Goal: Task Accomplishment & Management: Manage account settings

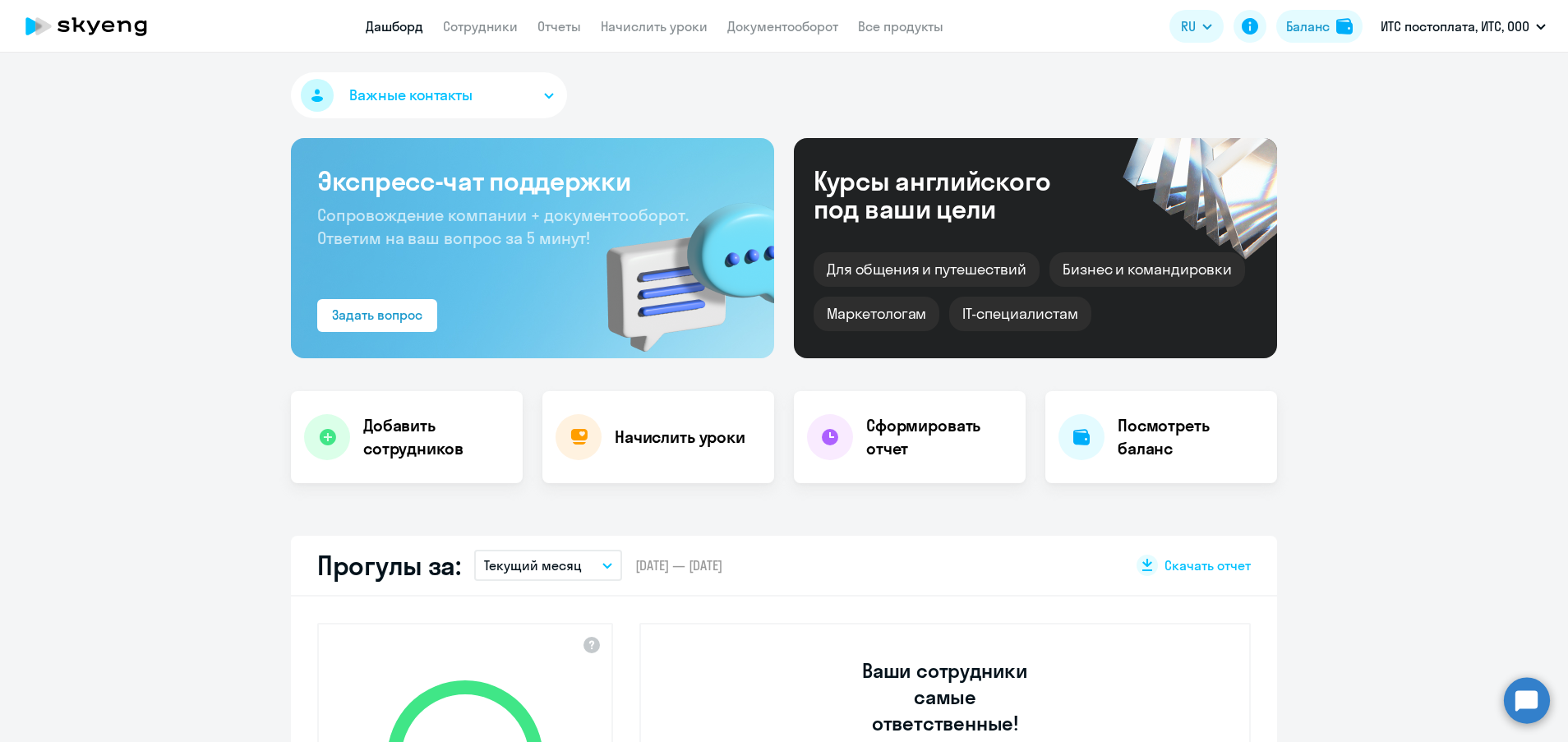
select select "30"
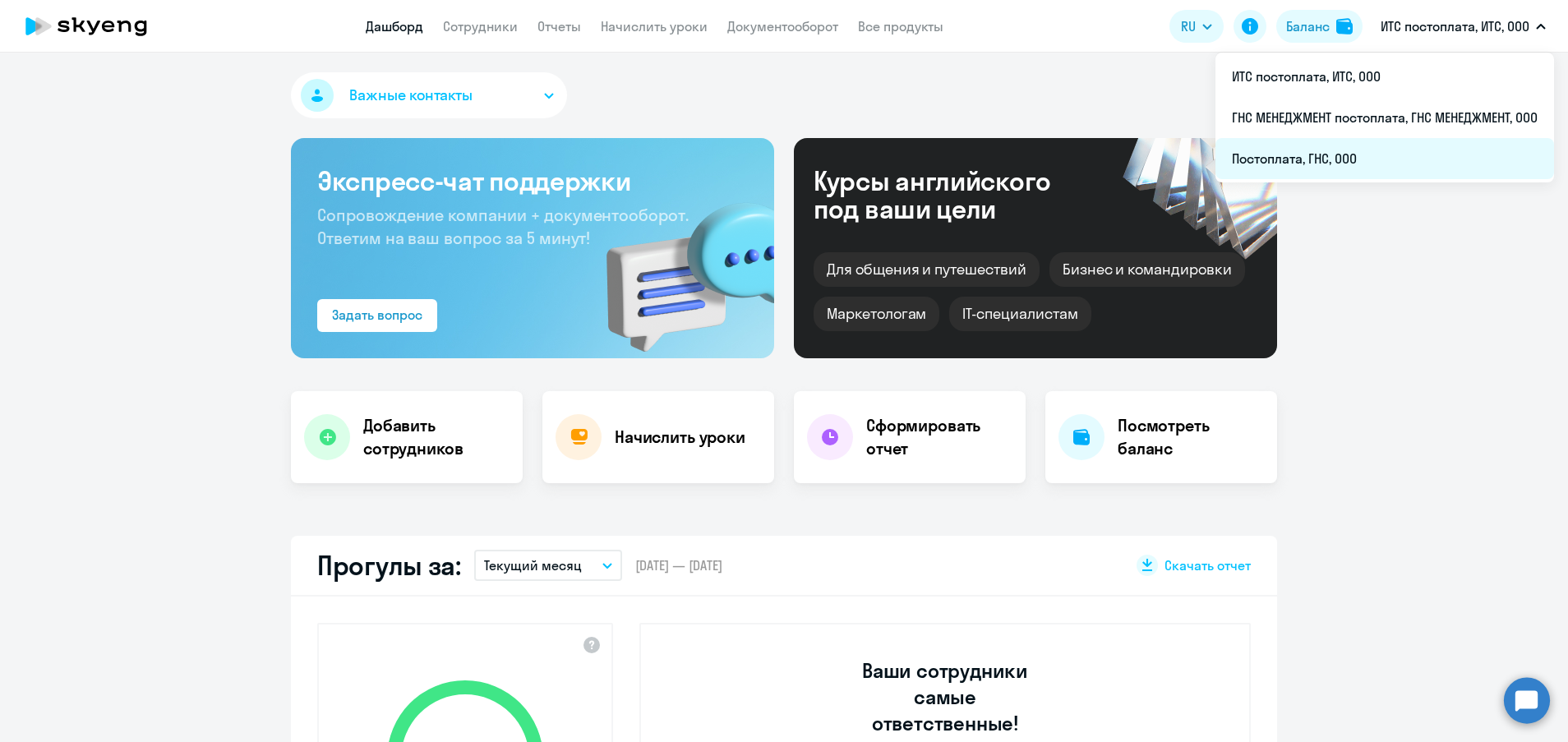
click at [1351, 156] on li "Постоплата, ГНС, ООО" at bounding box center [1385, 158] width 339 height 41
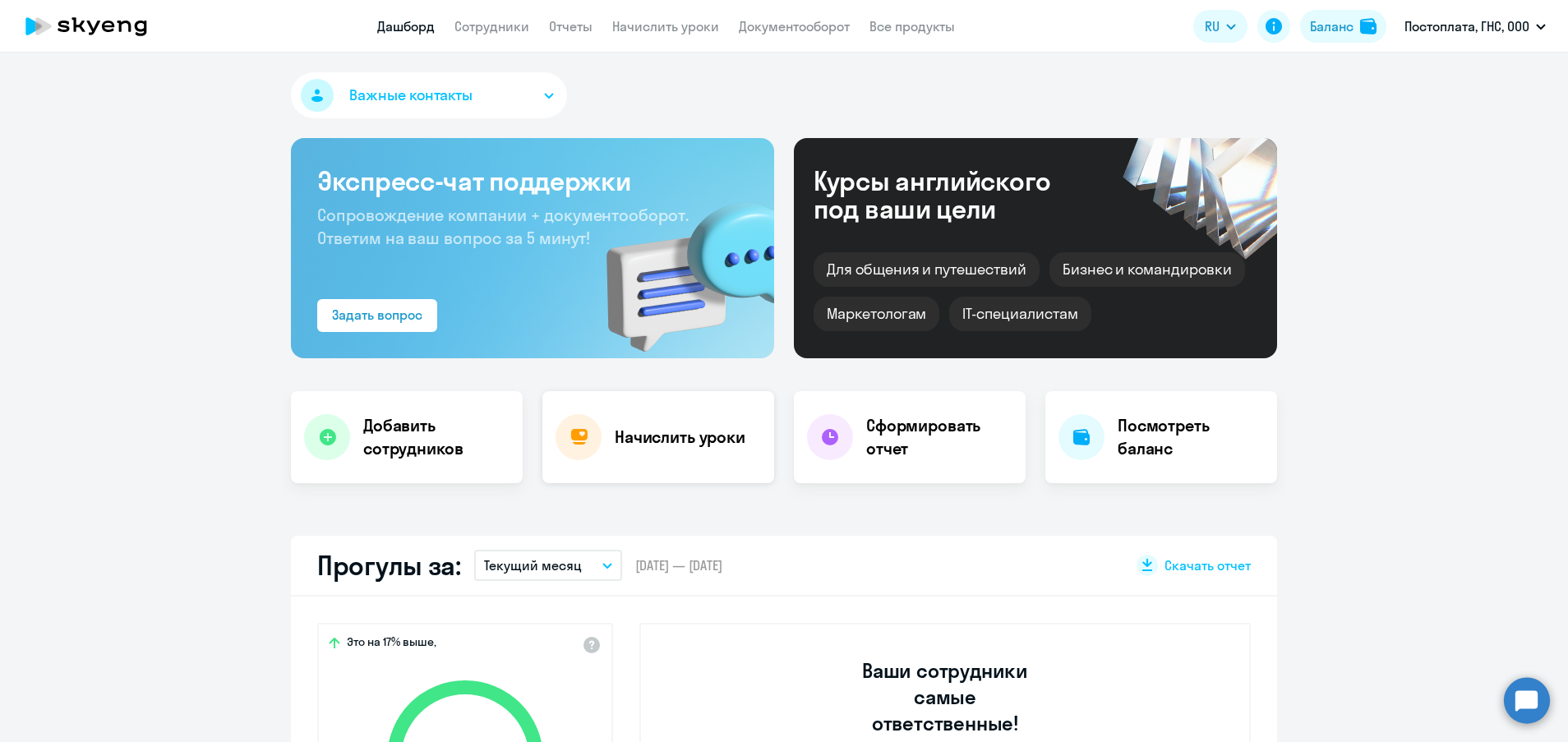
select select "30"
click at [653, 420] on div "Начислить уроки" at bounding box center [657, 436] width 232 height 92
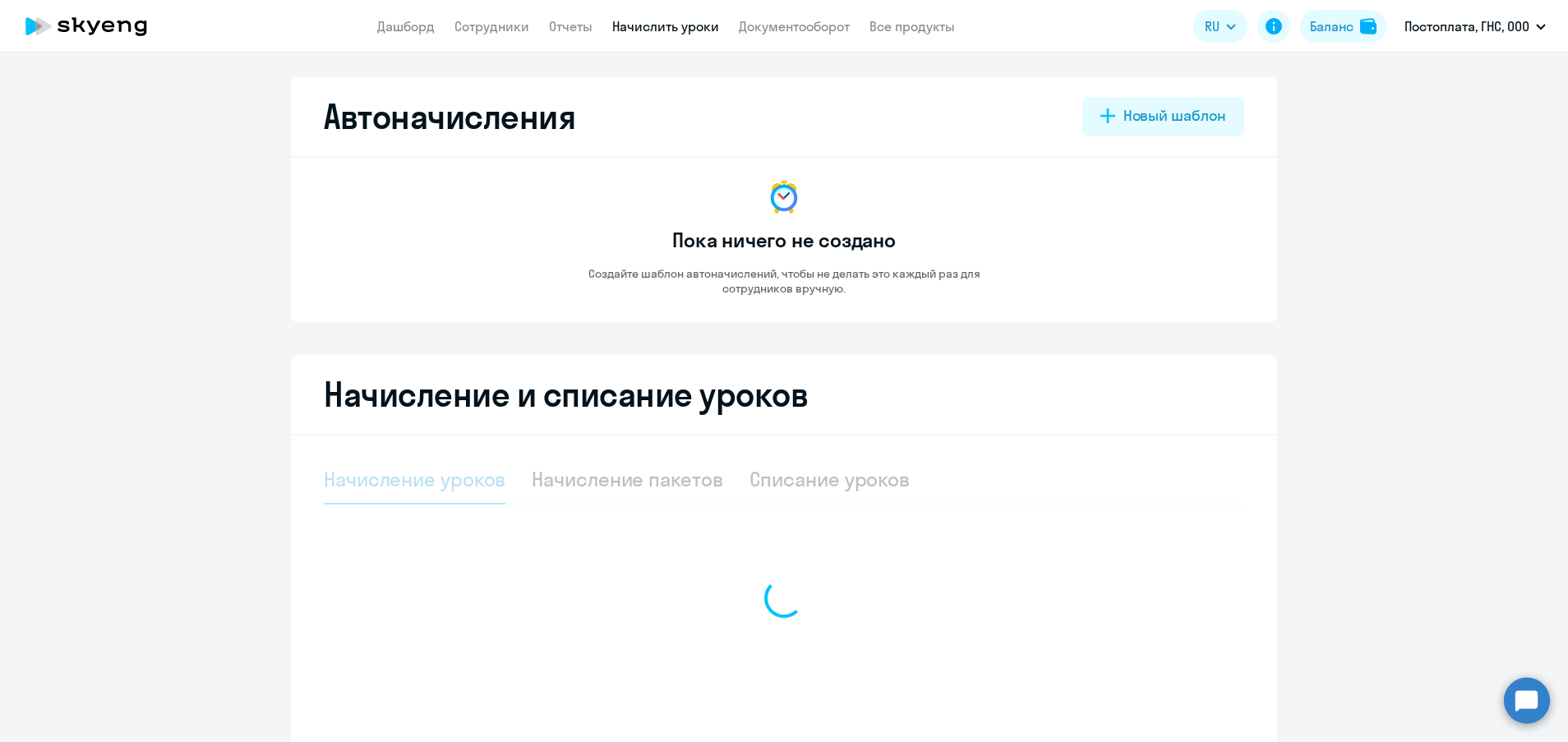
select select "10"
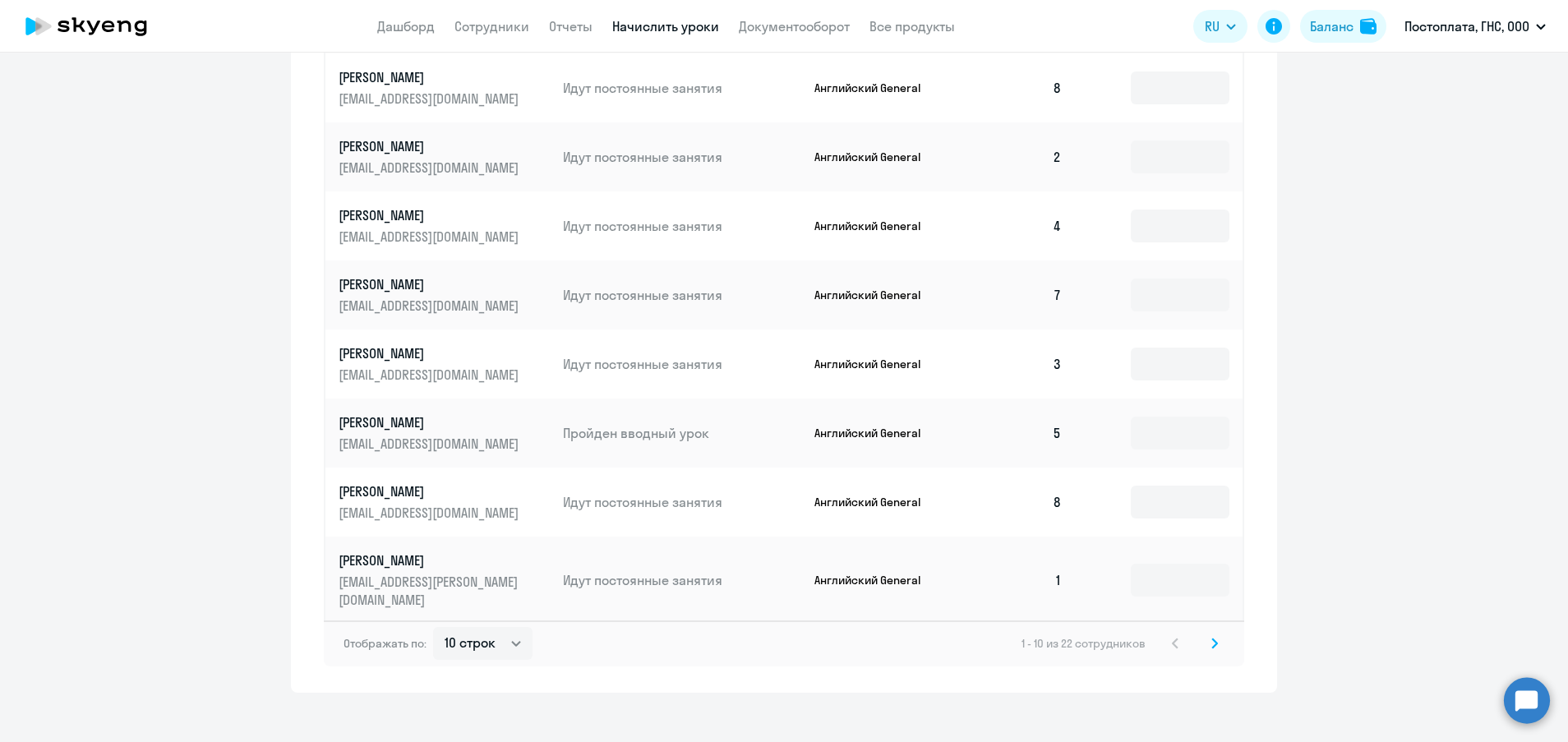
scroll to position [815, 0]
click at [1205, 632] on svg-icon at bounding box center [1215, 642] width 20 height 20
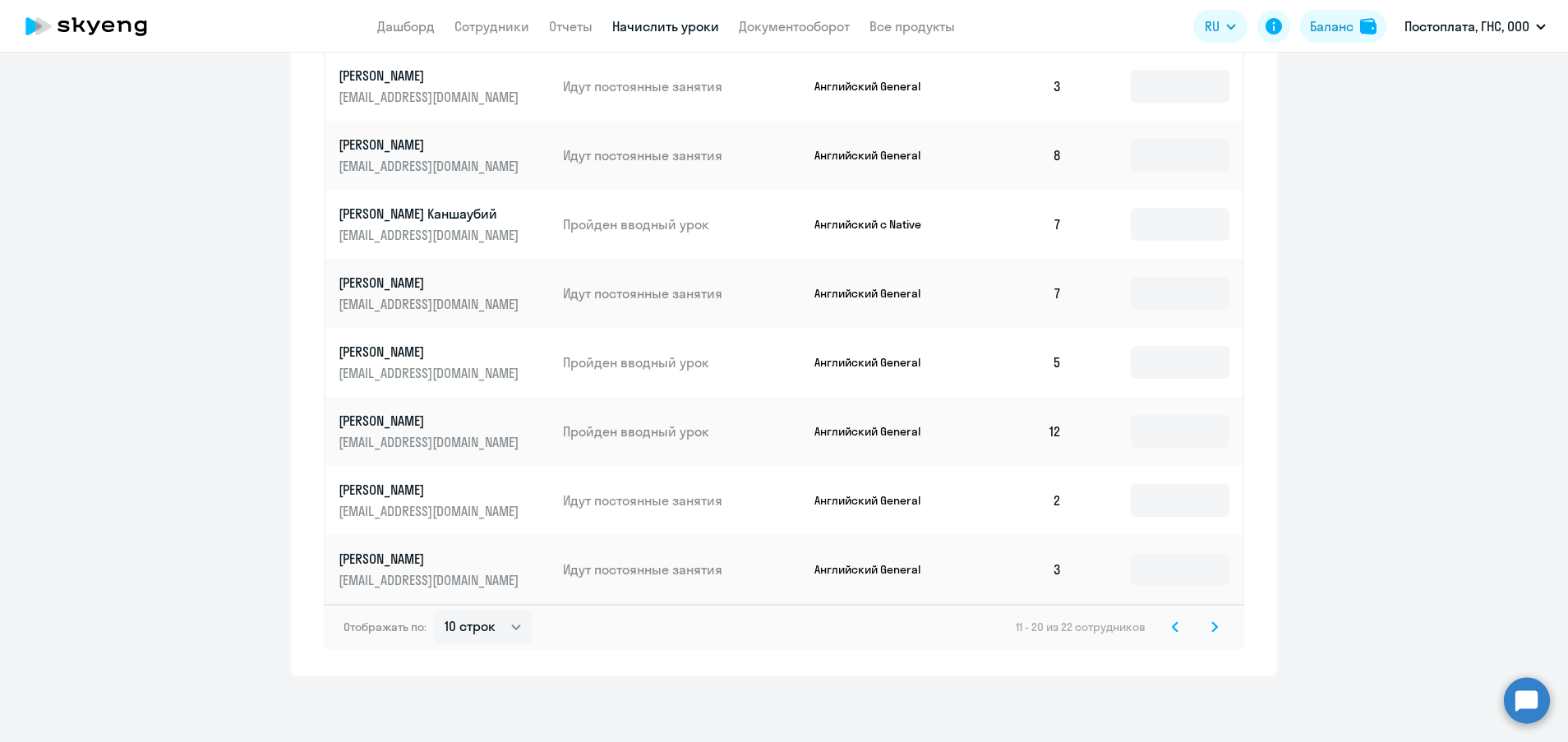
click at [438, 215] on p "[PERSON_NAME] Каншаубий" at bounding box center [431, 214] width 184 height 18
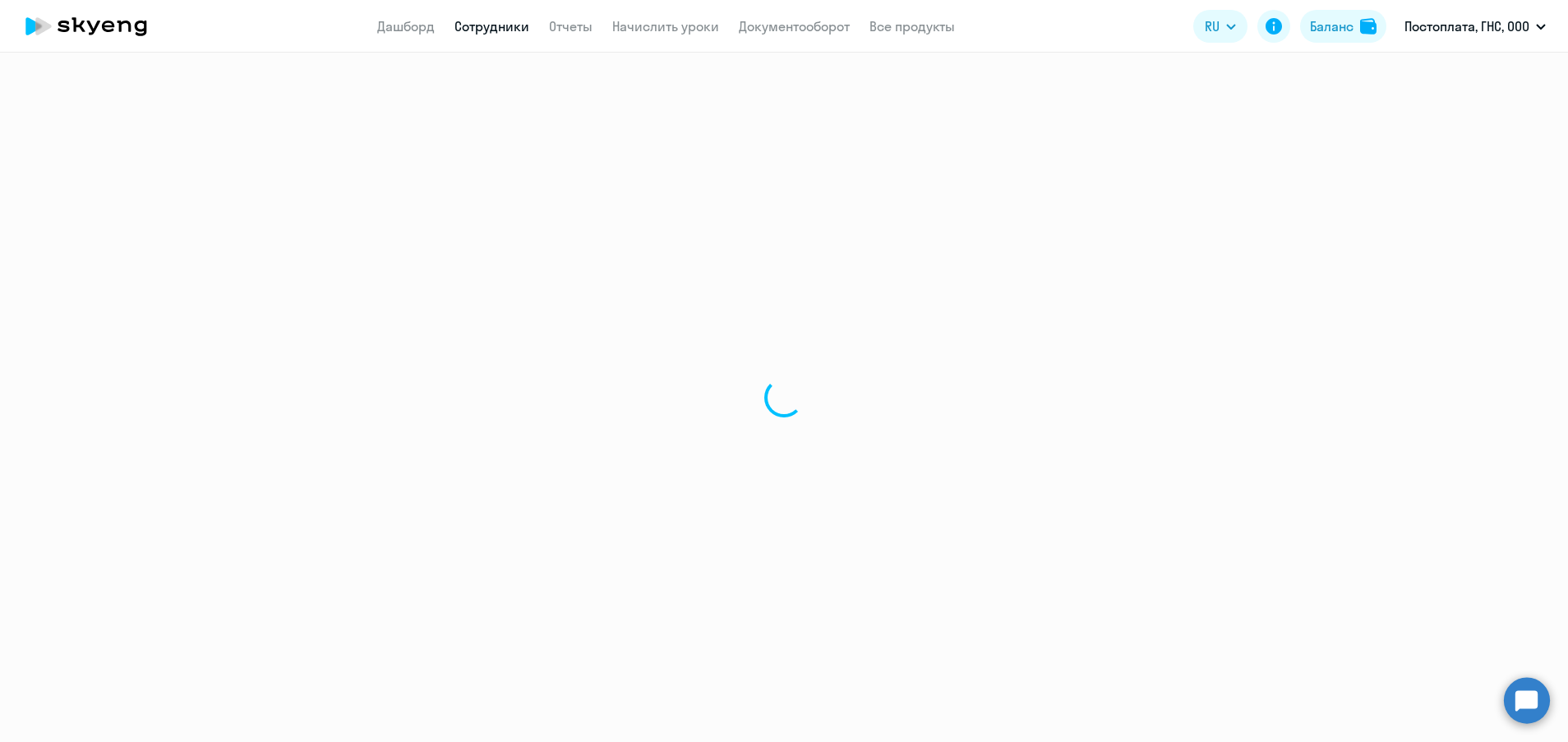
select select "english"
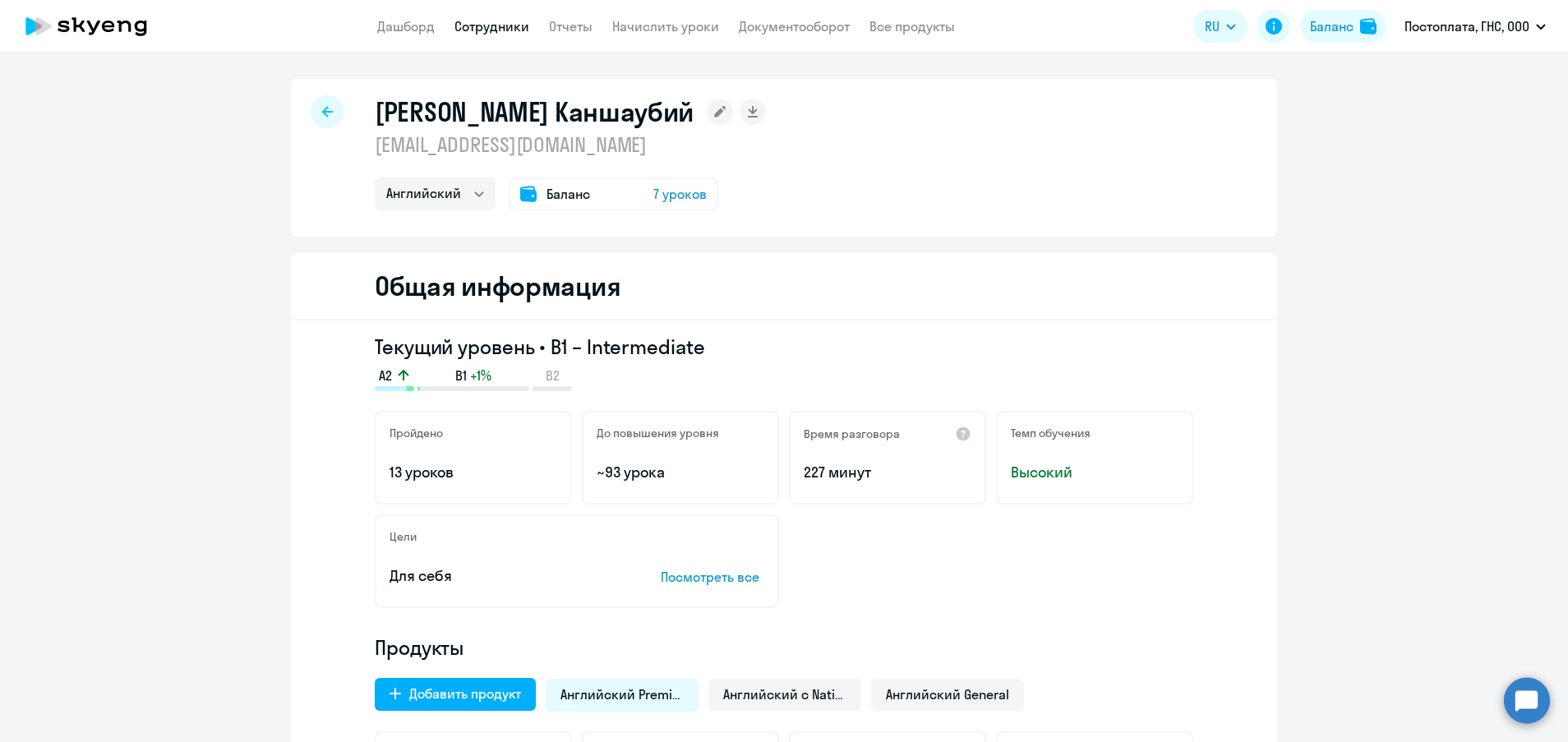
click at [322, 110] on icon at bounding box center [327, 112] width 11 height 12
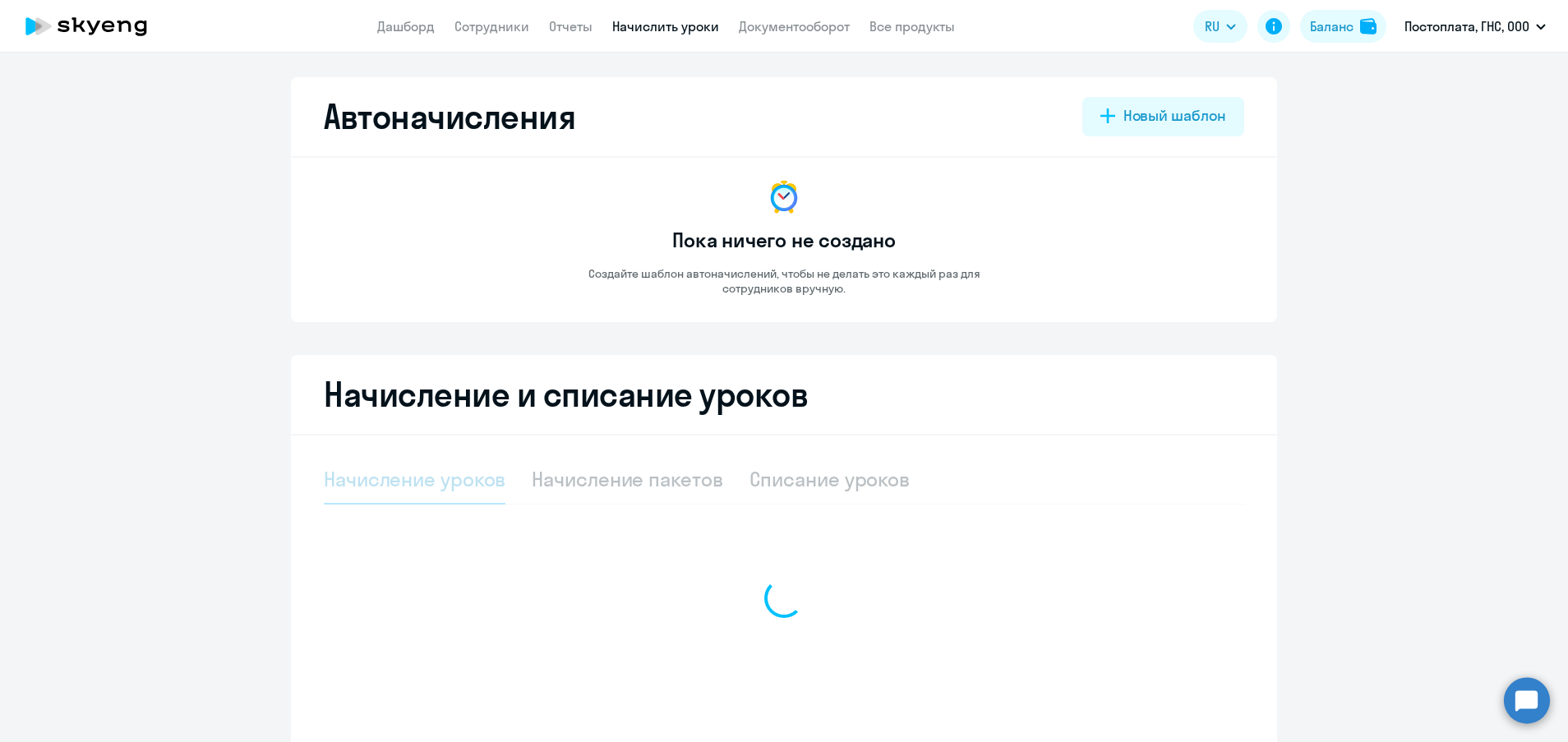
select select "10"
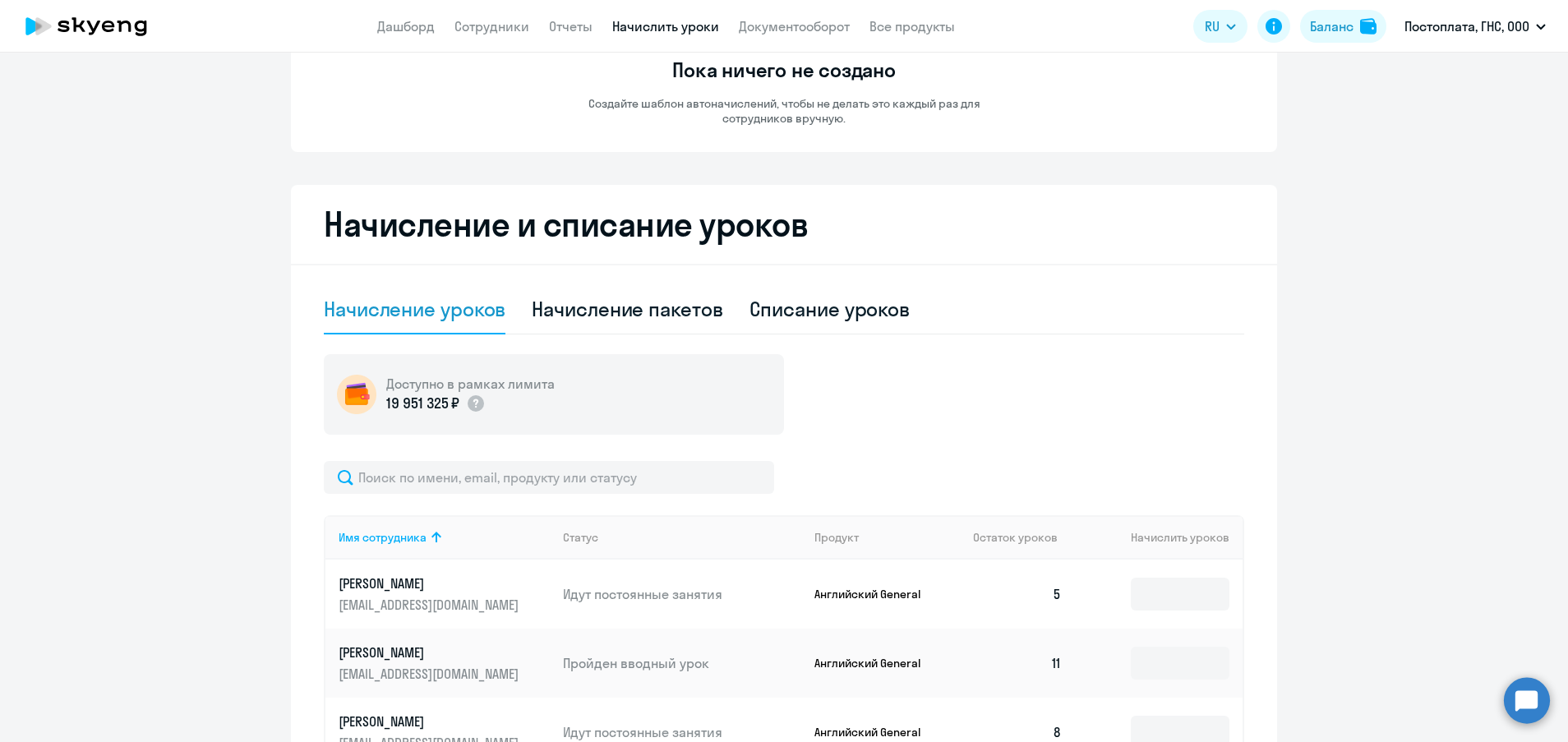
scroll to position [164, 0]
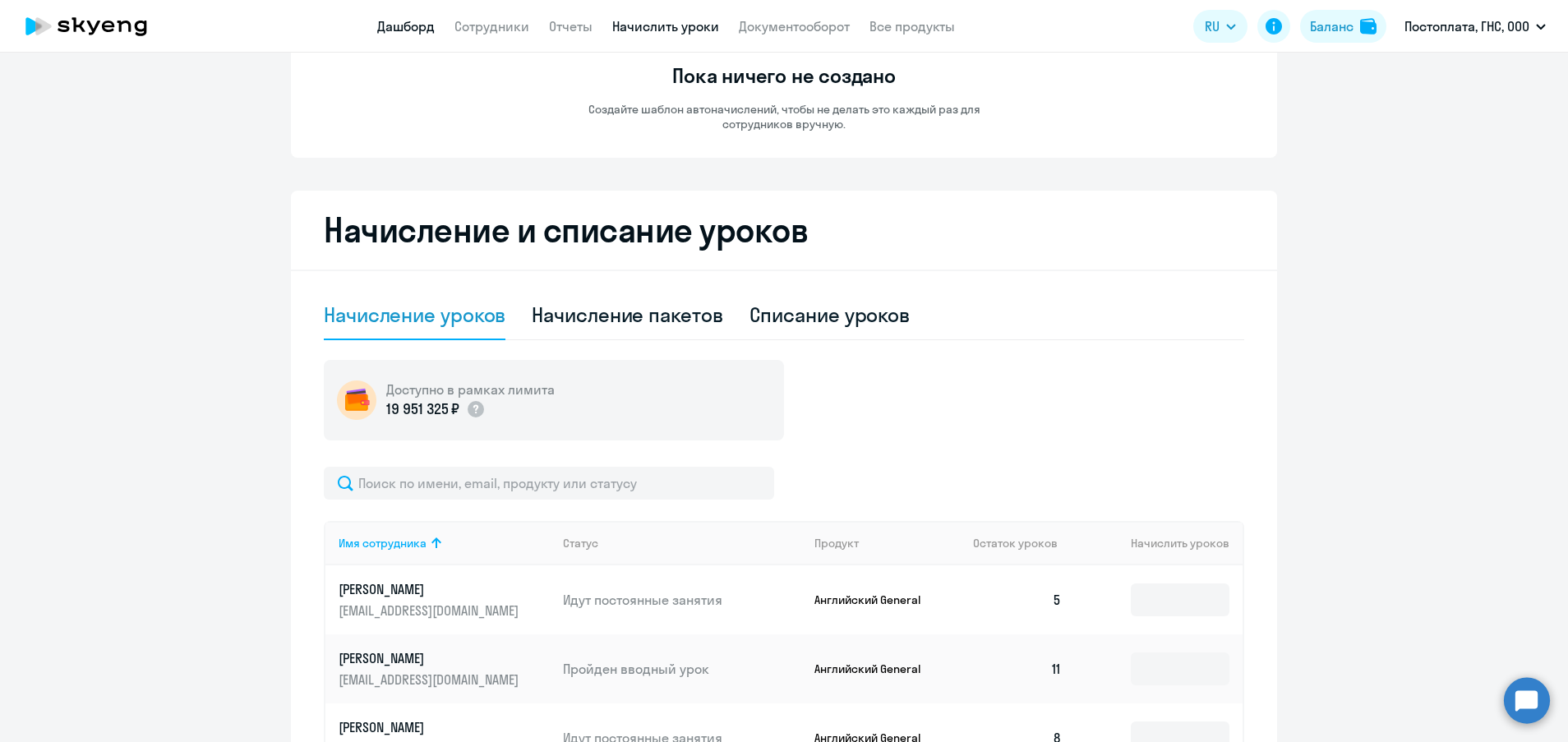
click at [391, 34] on link "Дашборд" at bounding box center [406, 26] width 57 height 16
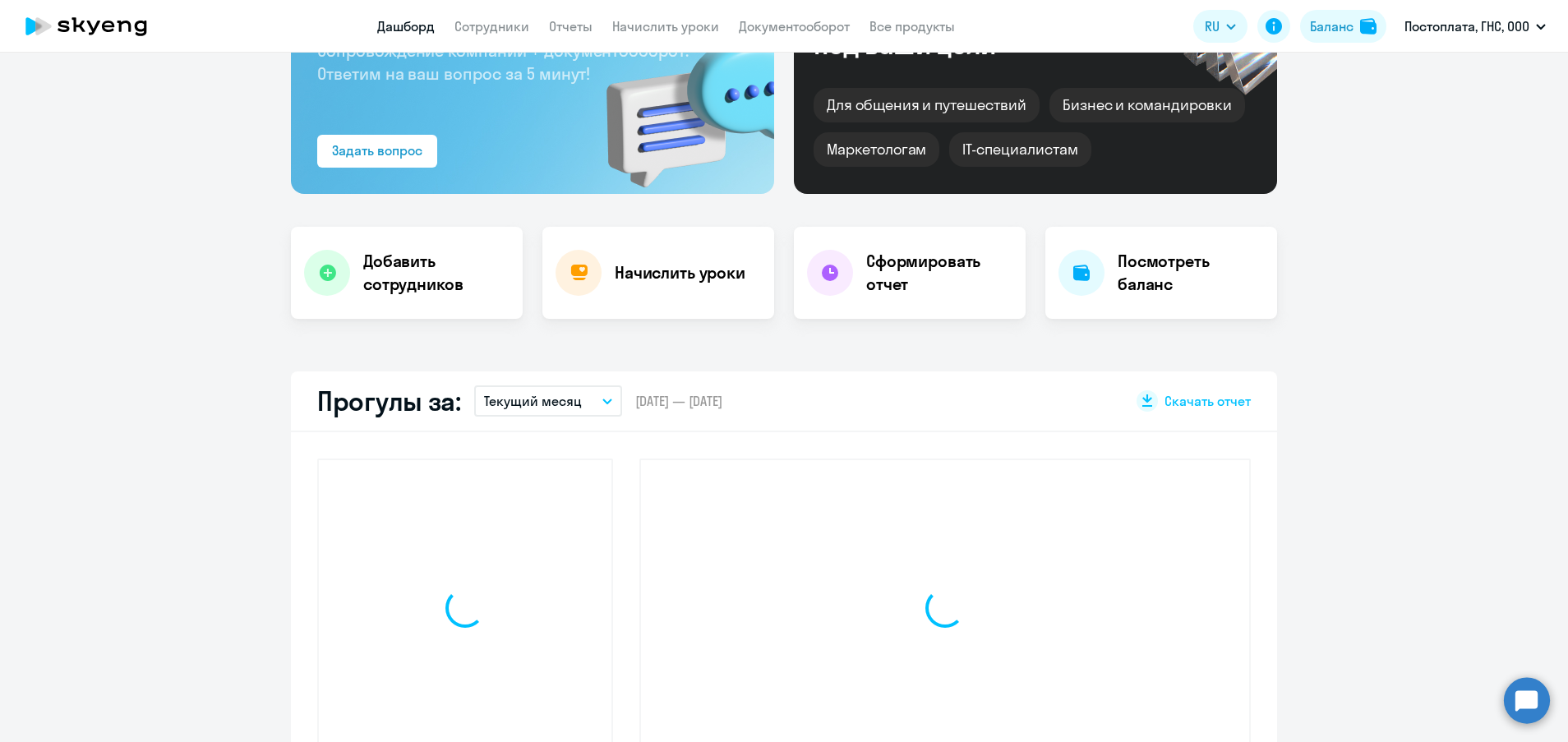
scroll to position [279, 0]
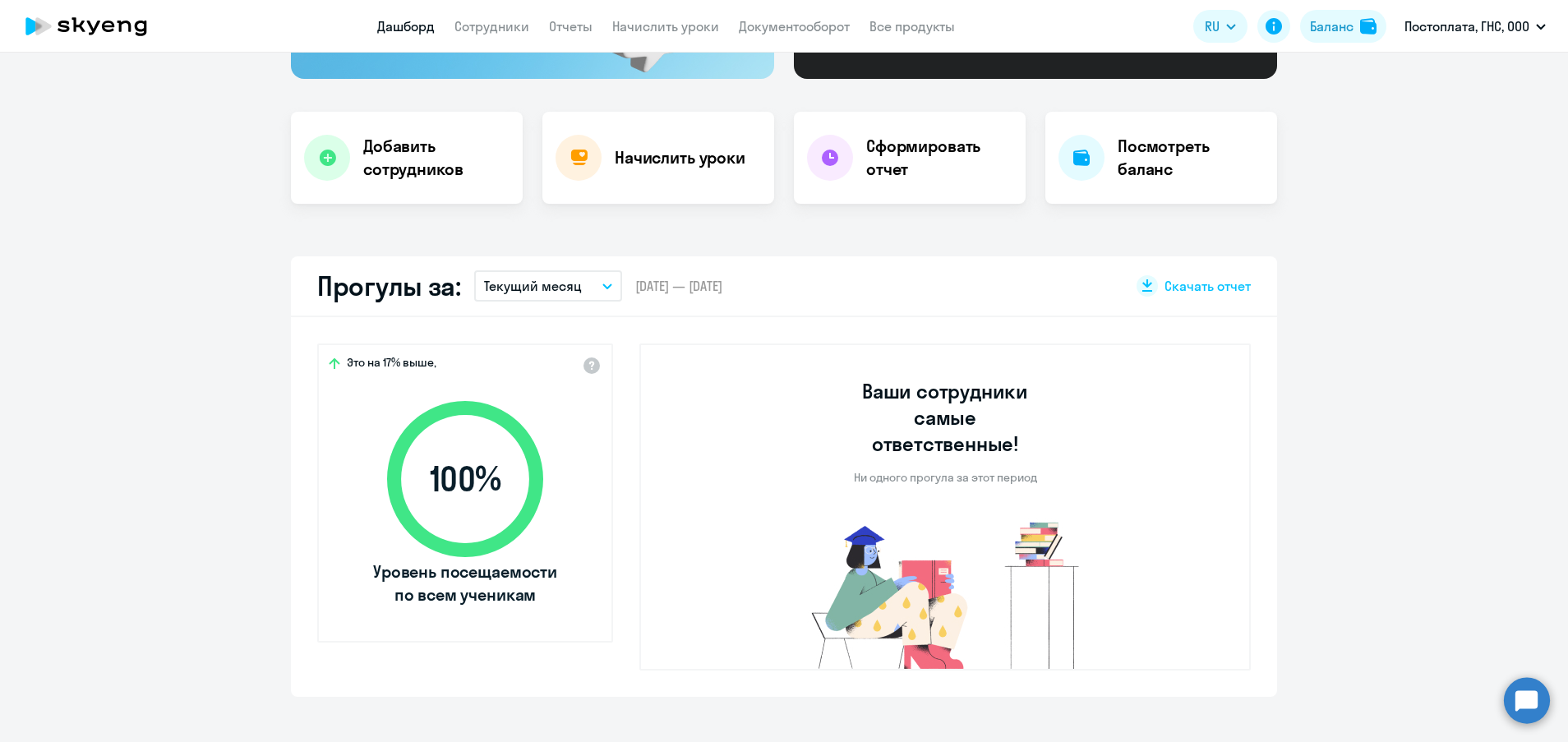
select select "30"
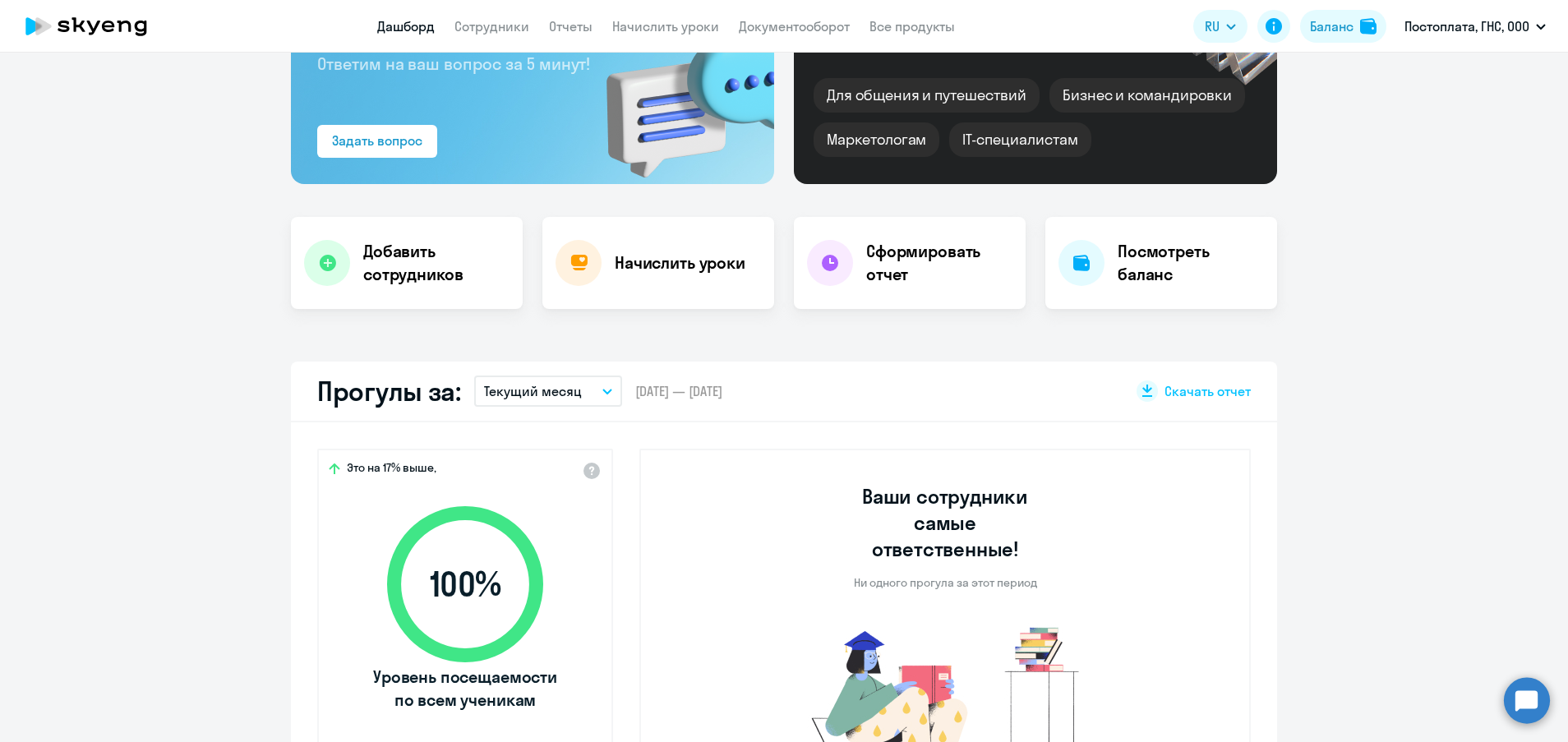
scroll to position [180, 0]
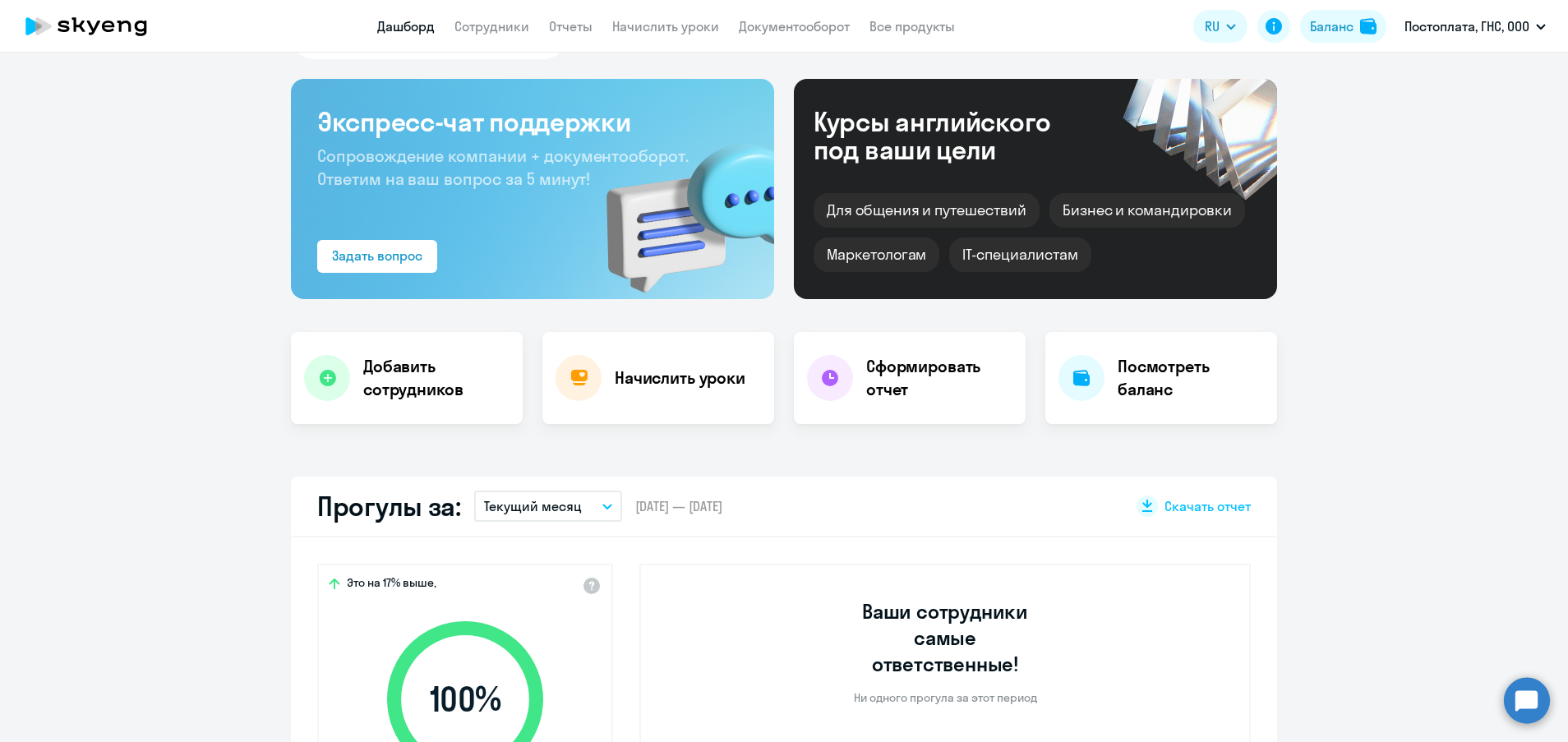
scroll to position [22, 0]
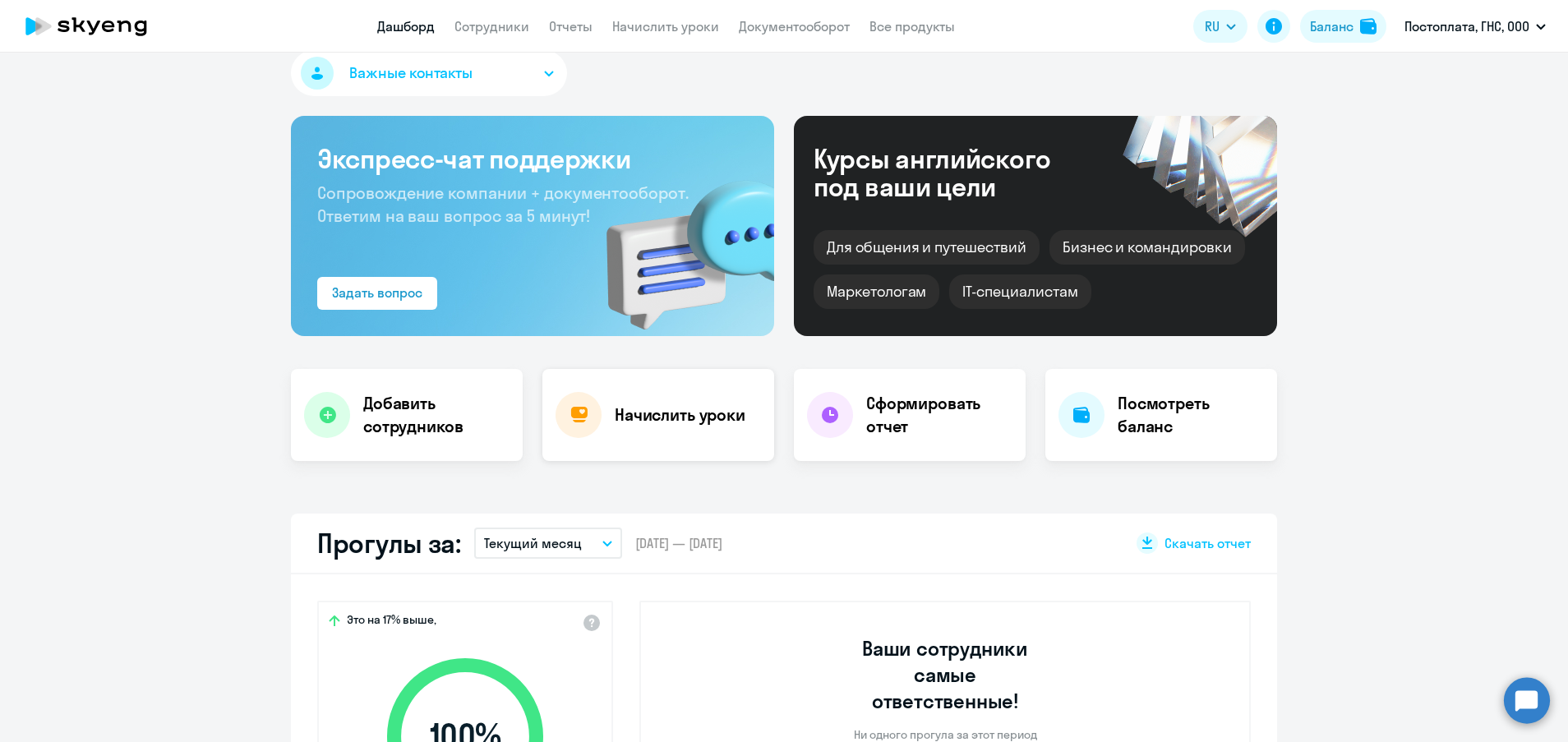
click at [686, 437] on div "Начислить уроки" at bounding box center [657, 415] width 232 height 92
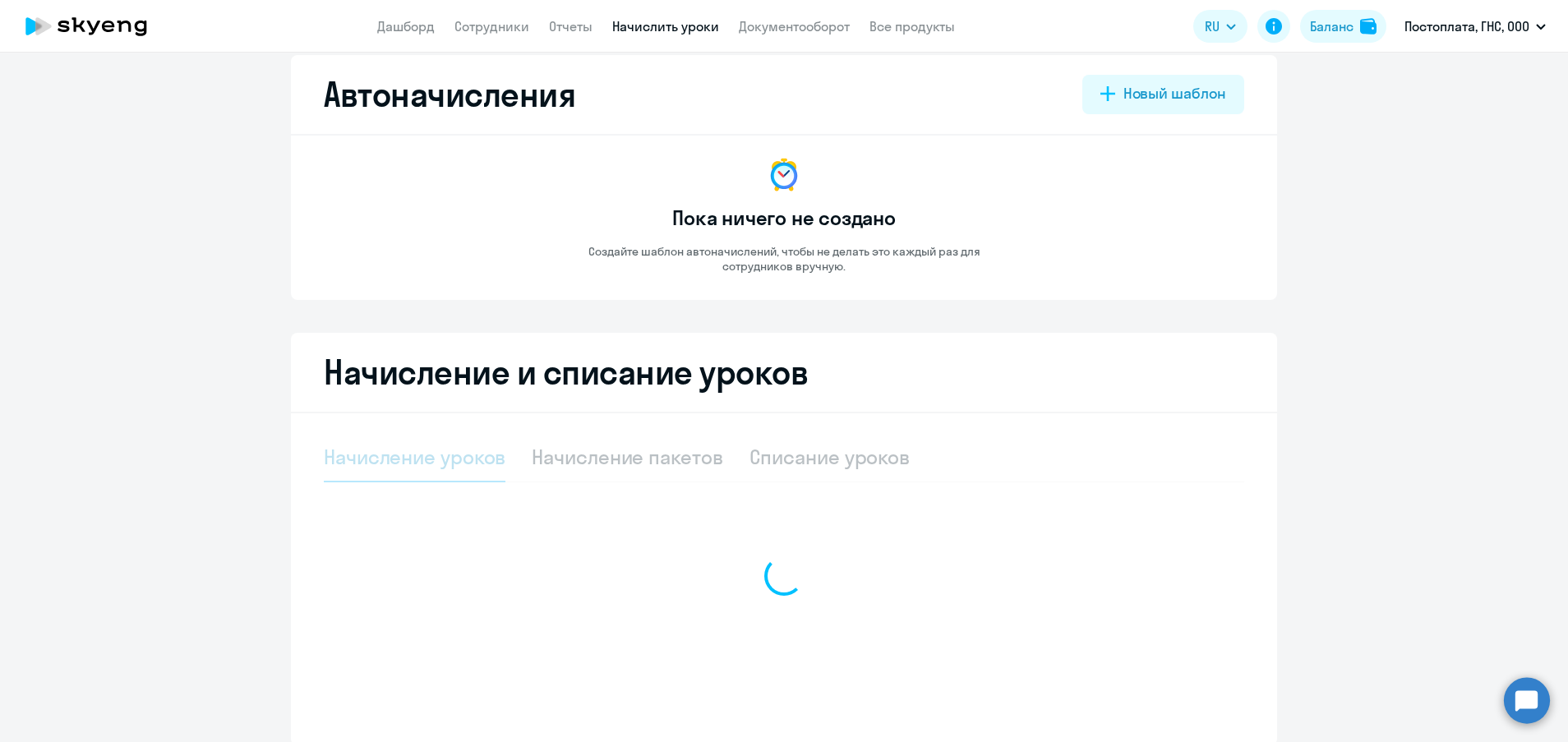
select select "10"
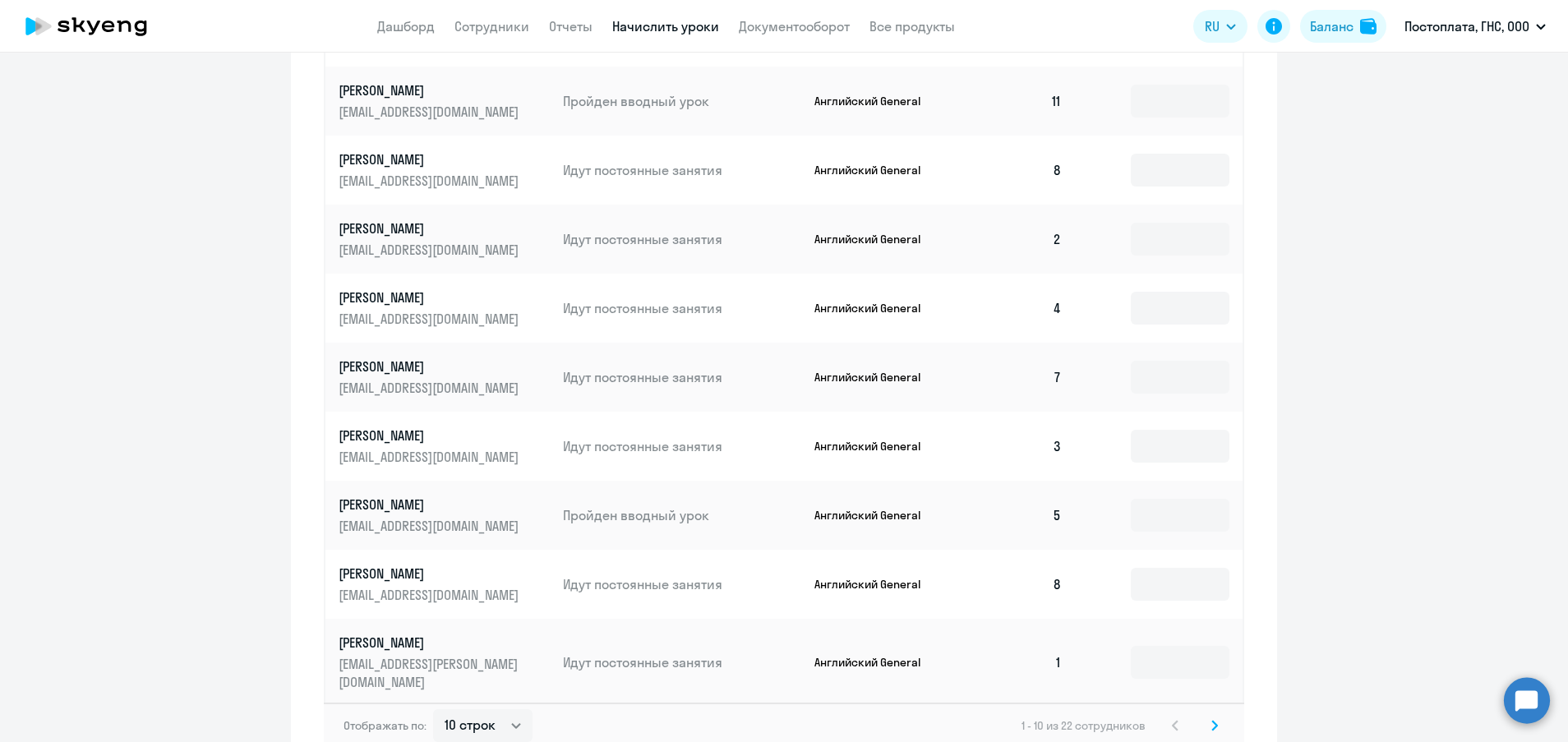
scroll to position [815, 0]
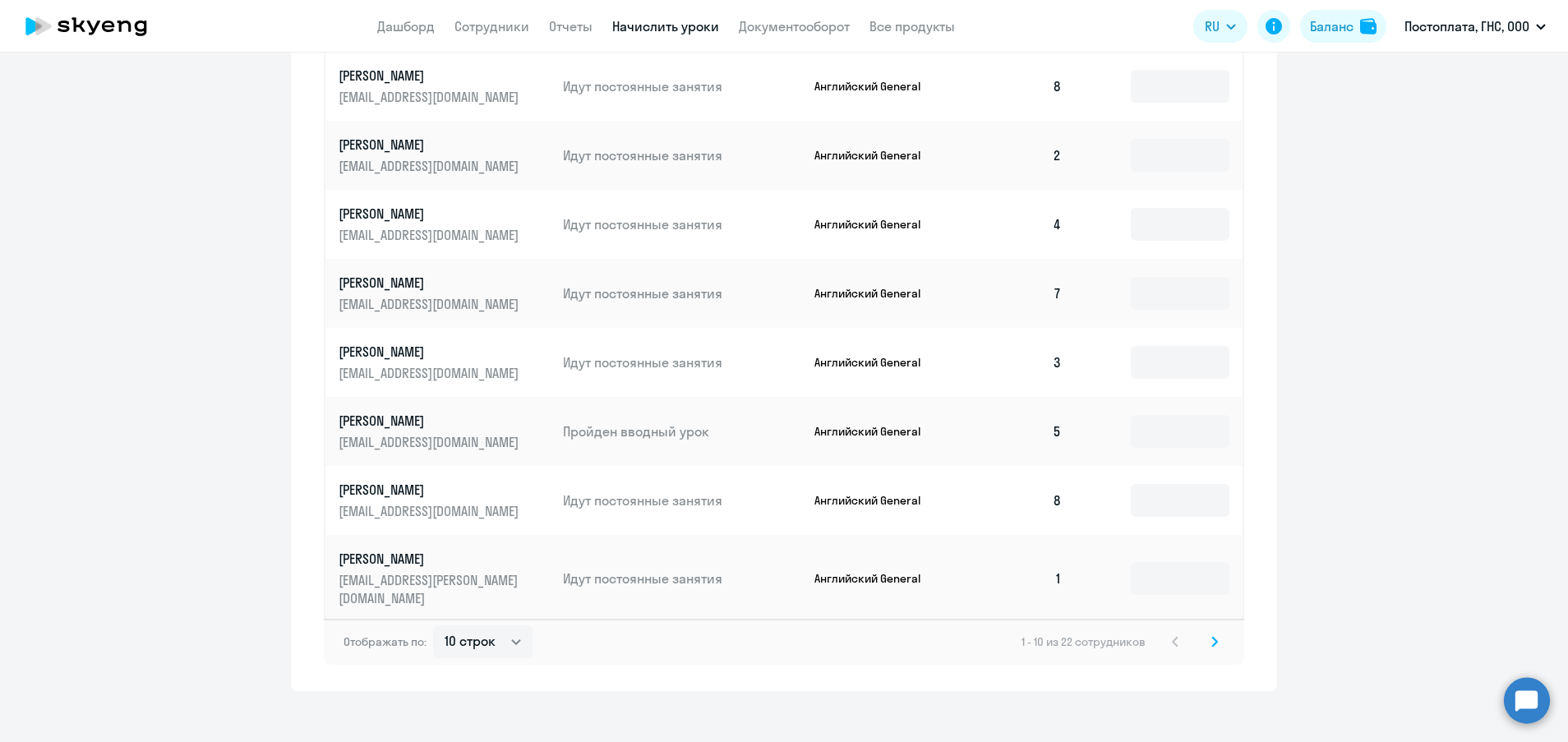
click at [1212, 637] on icon at bounding box center [1215, 641] width 5 height 9
drag, startPoint x: 415, startPoint y: 212, endPoint x: 214, endPoint y: 292, distance: 216.3
click at [445, 215] on p "[PERSON_NAME] Каншаубий" at bounding box center [431, 214] width 184 height 18
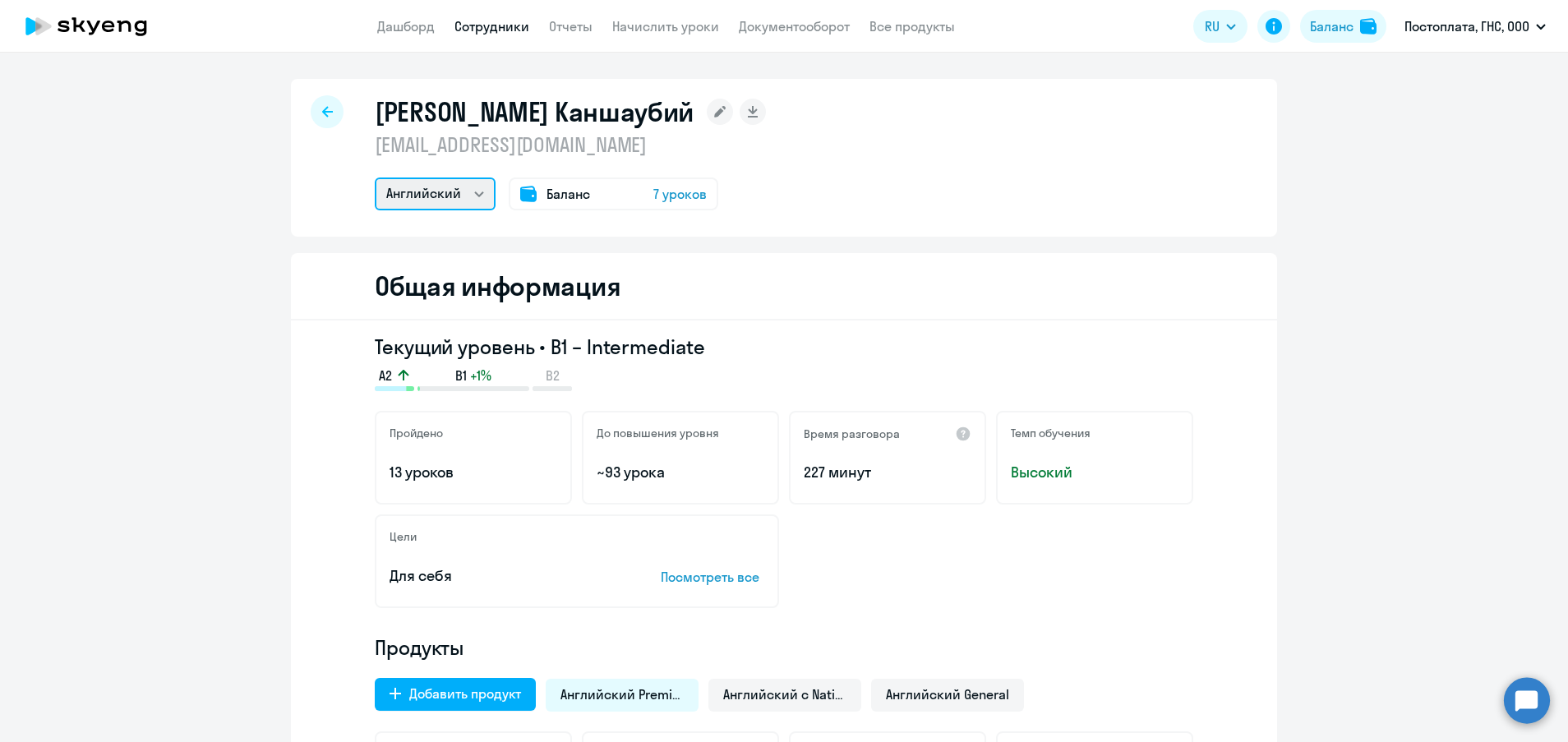
click at [468, 195] on select "Испанский Английский" at bounding box center [435, 193] width 121 height 33
select select "spanish"
click at [375, 177] on select "Испанский Английский" at bounding box center [435, 193] width 121 height 33
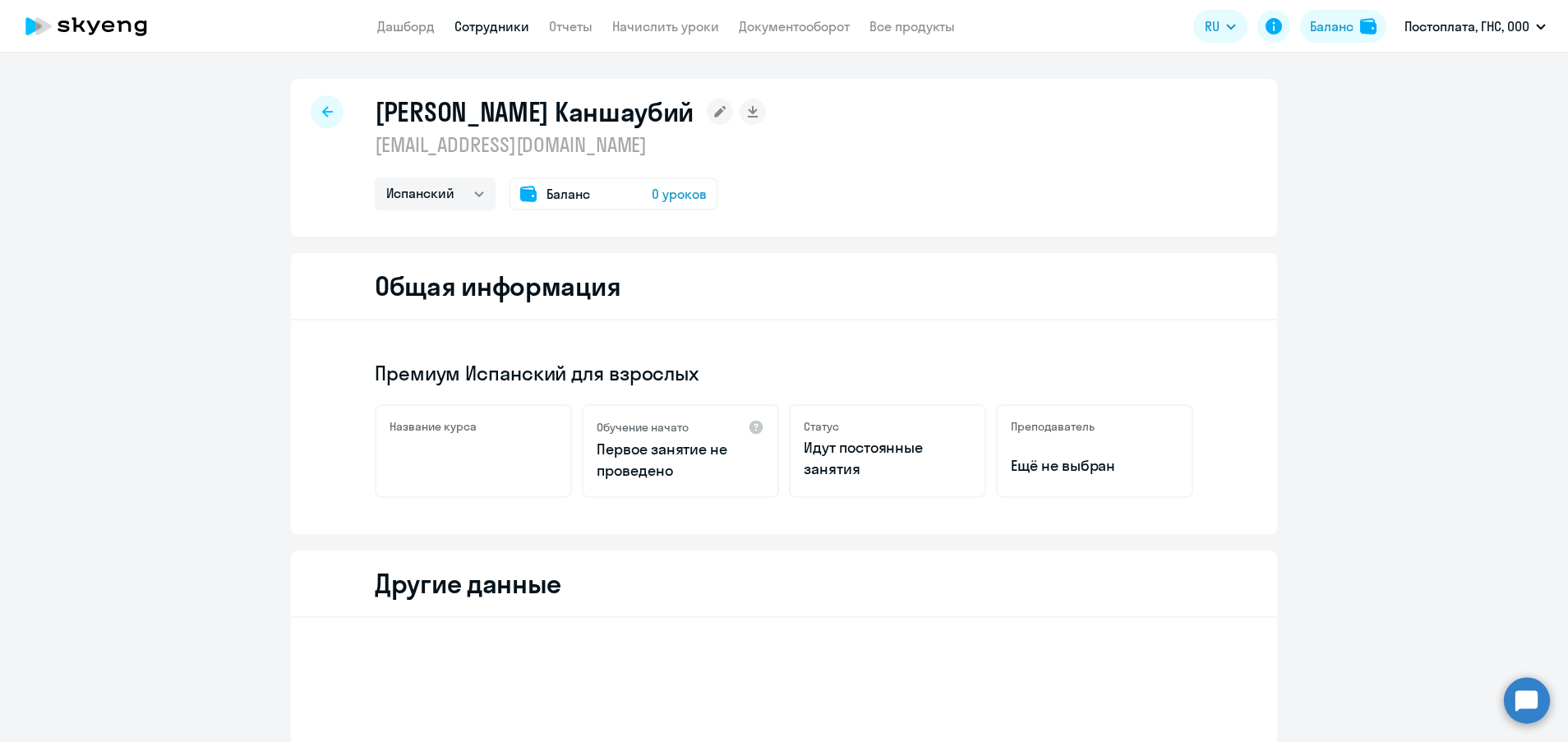
click at [568, 191] on span "Баланс" at bounding box center [568, 194] width 44 height 20
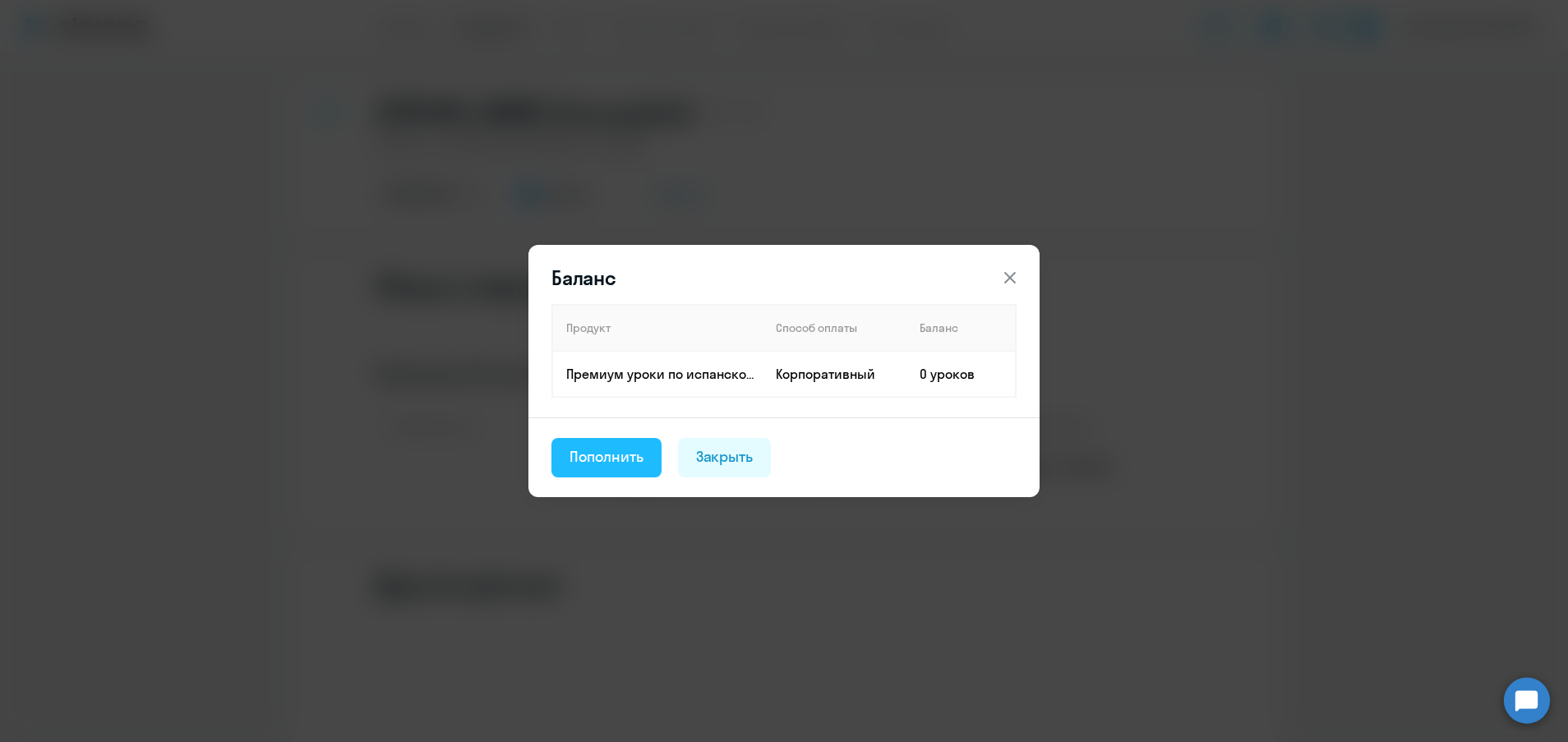
click at [606, 456] on div "Пополнить" at bounding box center [606, 457] width 74 height 21
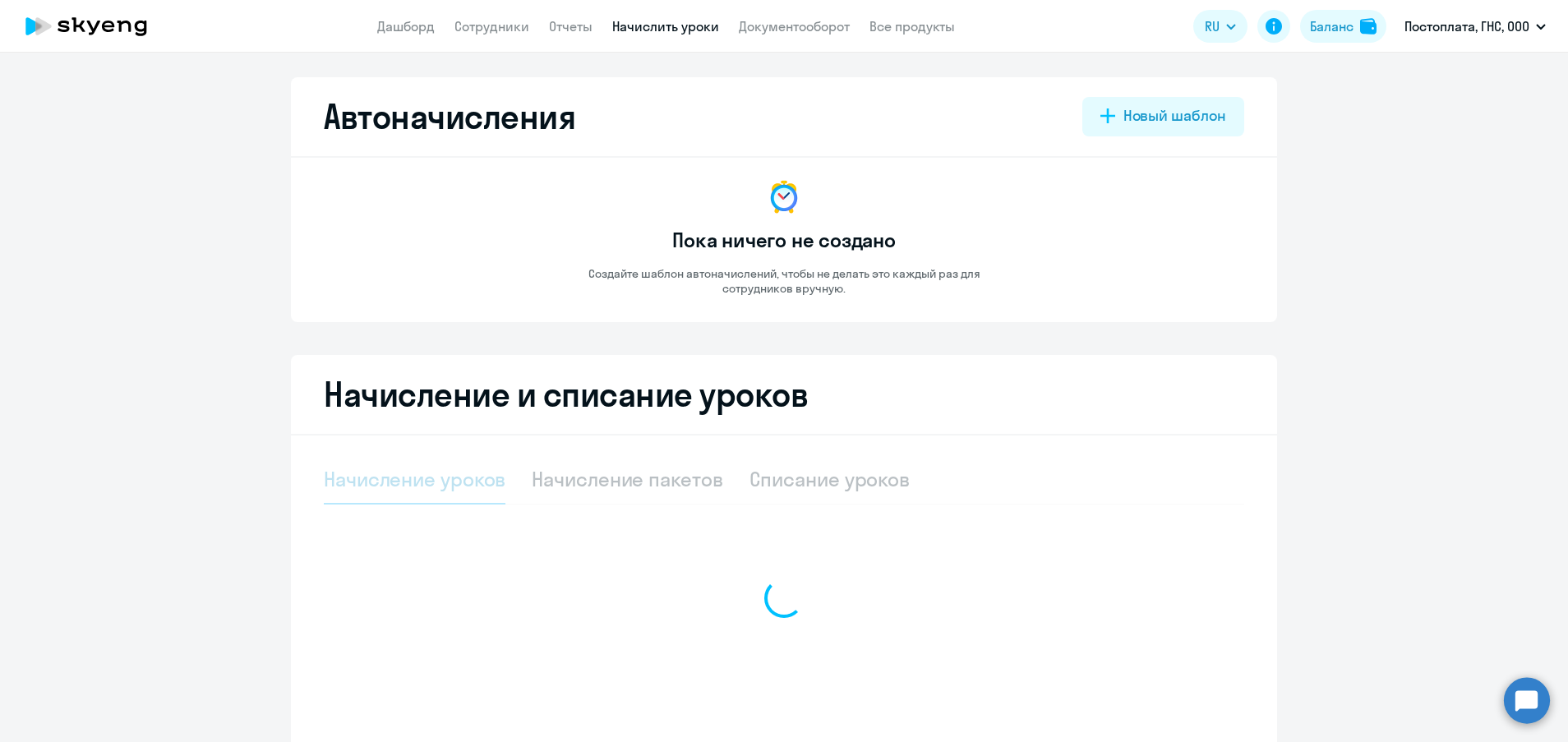
select select "10"
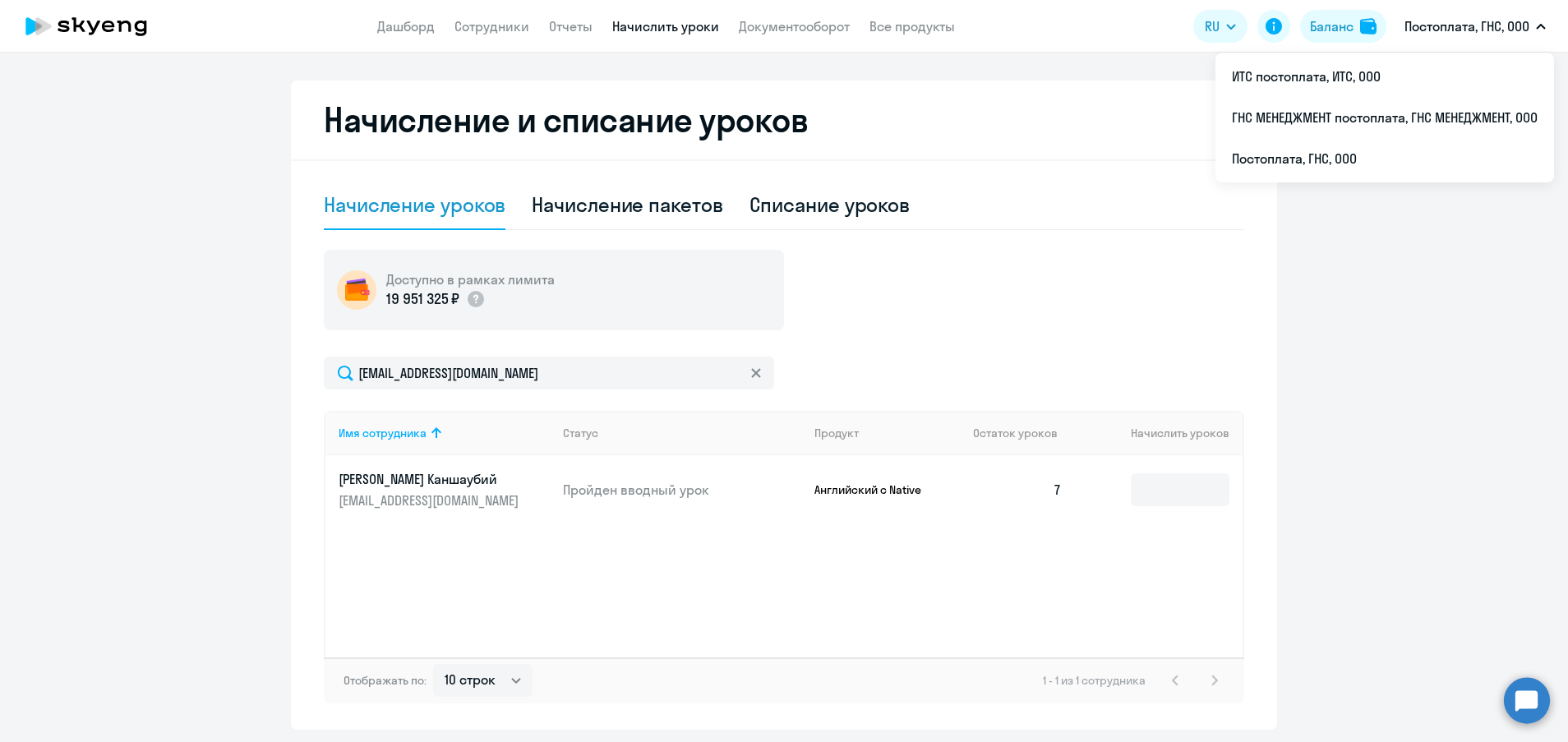
scroll to position [282, 0]
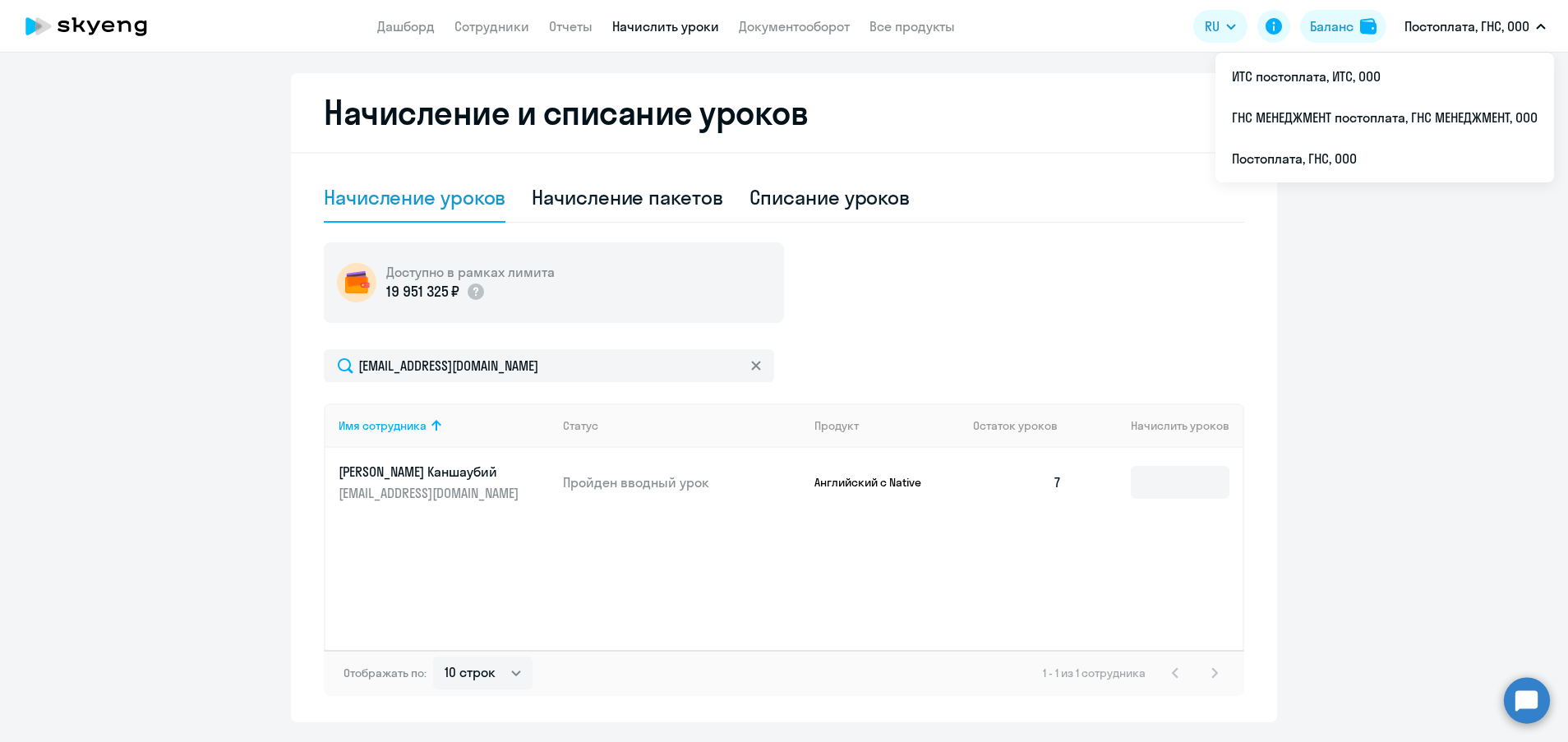
click at [852, 478] on p "Английский с Native" at bounding box center [877, 482] width 123 height 15
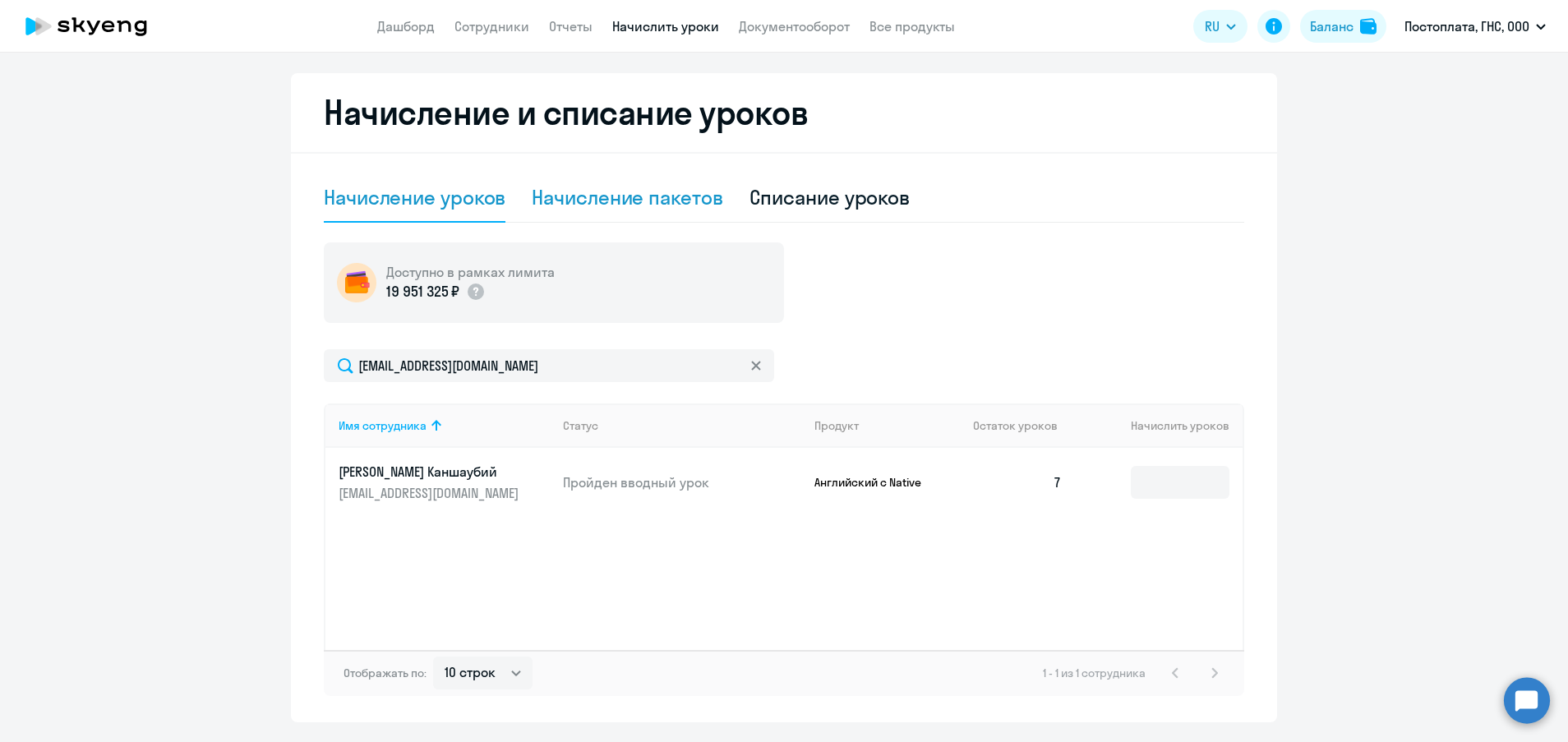
click at [664, 202] on div "Начисление пакетов" at bounding box center [626, 197] width 191 height 26
select select "10"
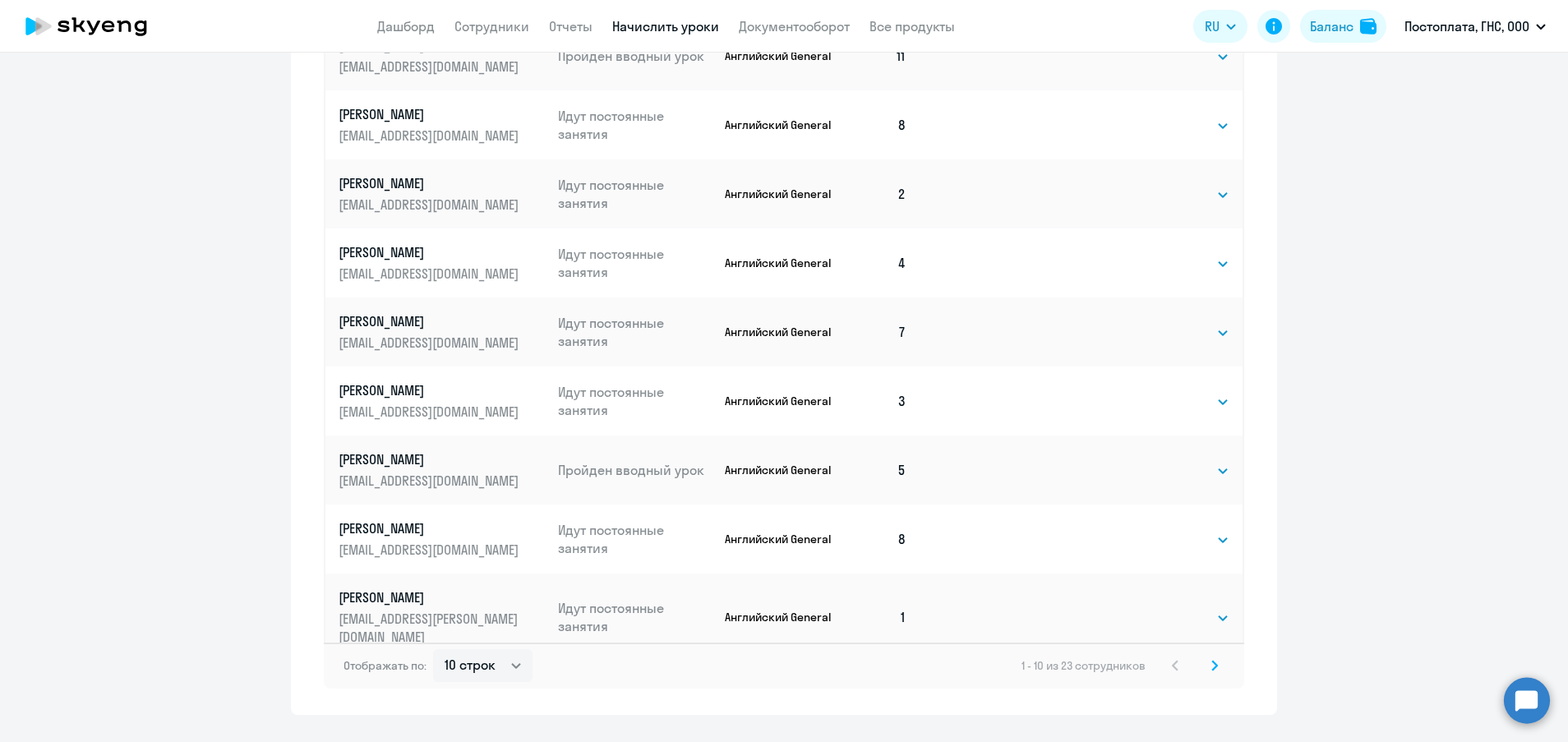
scroll to position [800, 0]
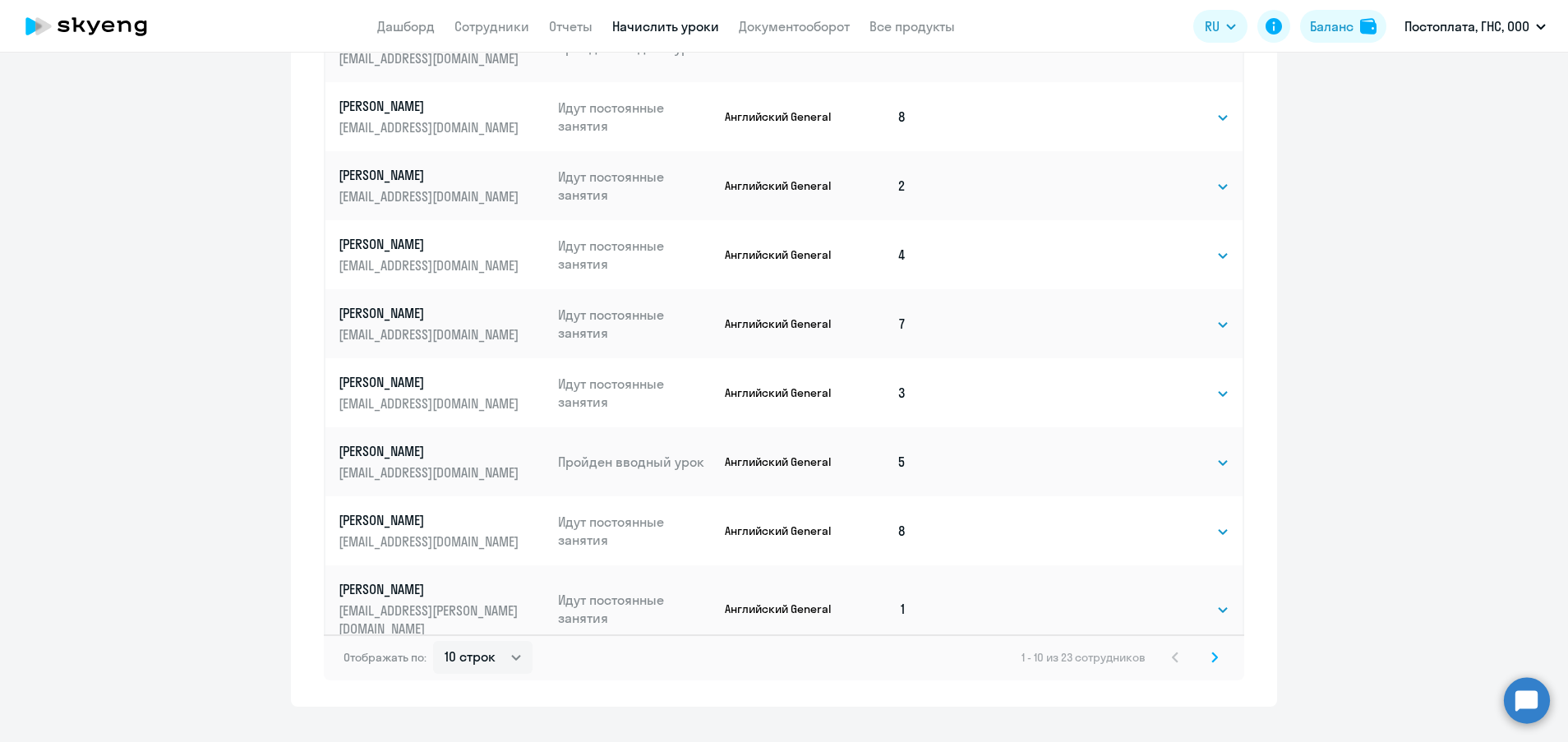
click at [1208, 665] on svg-icon at bounding box center [1215, 657] width 20 height 20
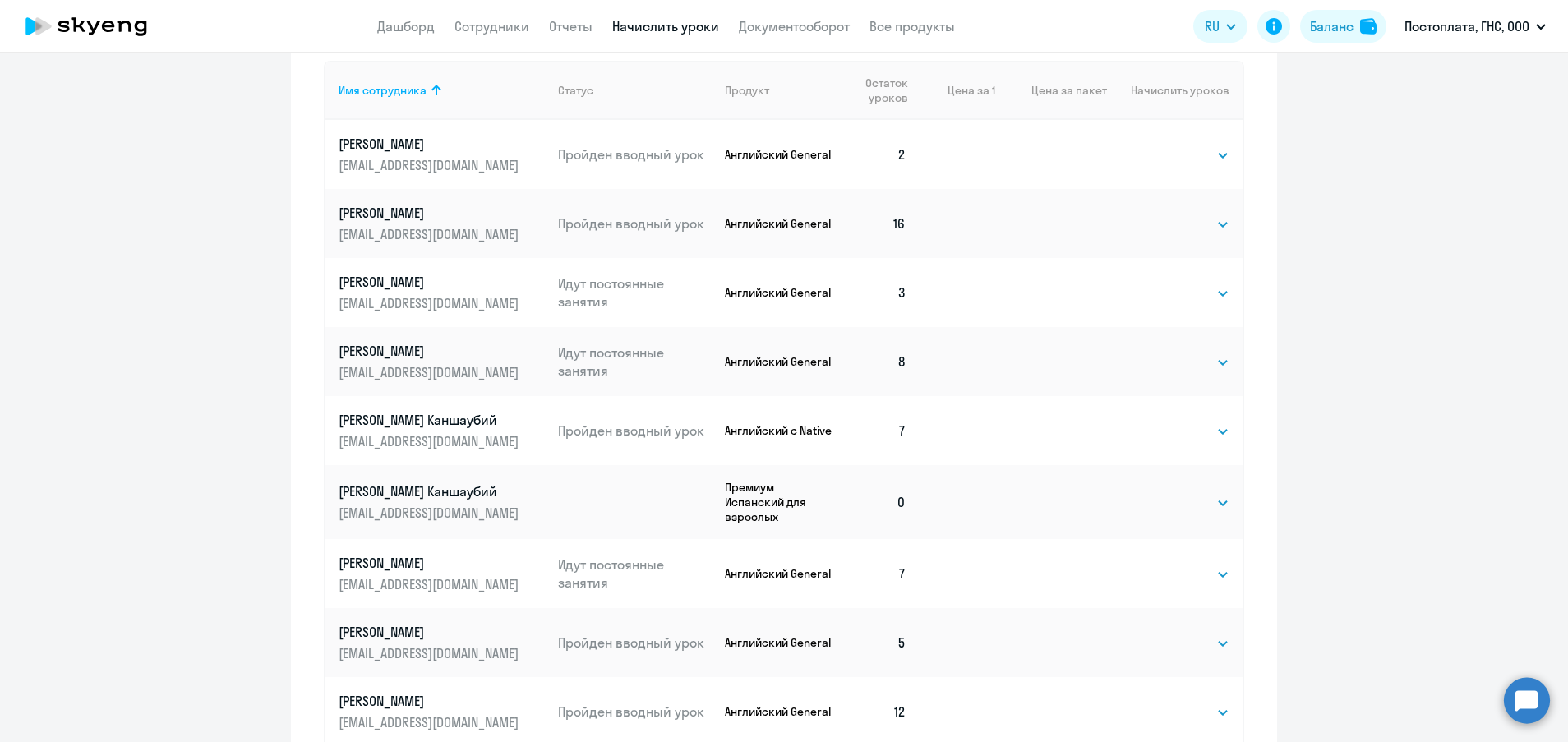
scroll to position [642, 0]
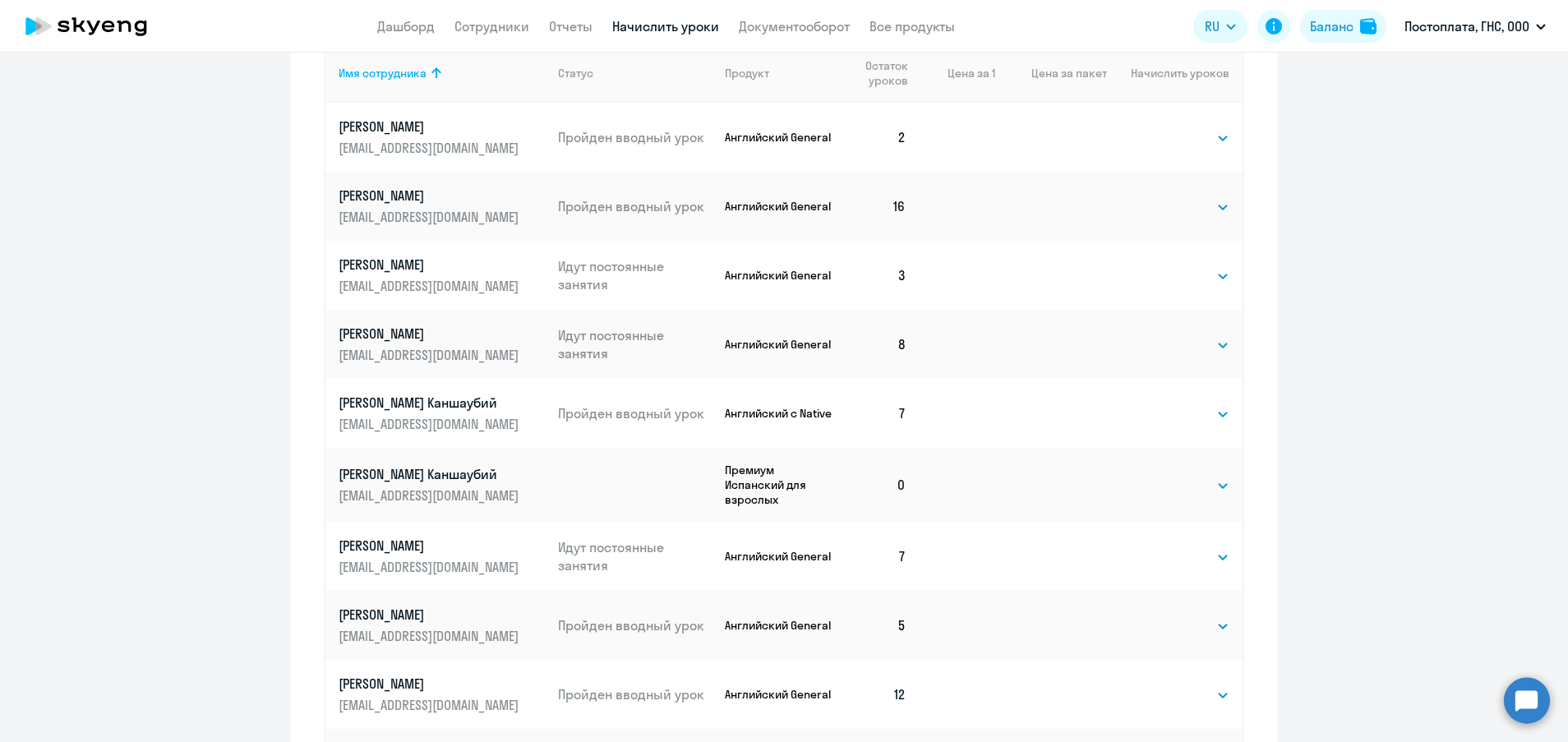
click at [725, 410] on p "Английский с Native" at bounding box center [780, 413] width 111 height 15
click at [1182, 487] on select "Выбрать 4 8 16 32 64 96 128" at bounding box center [1195, 485] width 67 height 20
select select "8"
click at [1162, 476] on select "Выбрать 4 8 16 32 64 96 128" at bounding box center [1195, 485] width 67 height 20
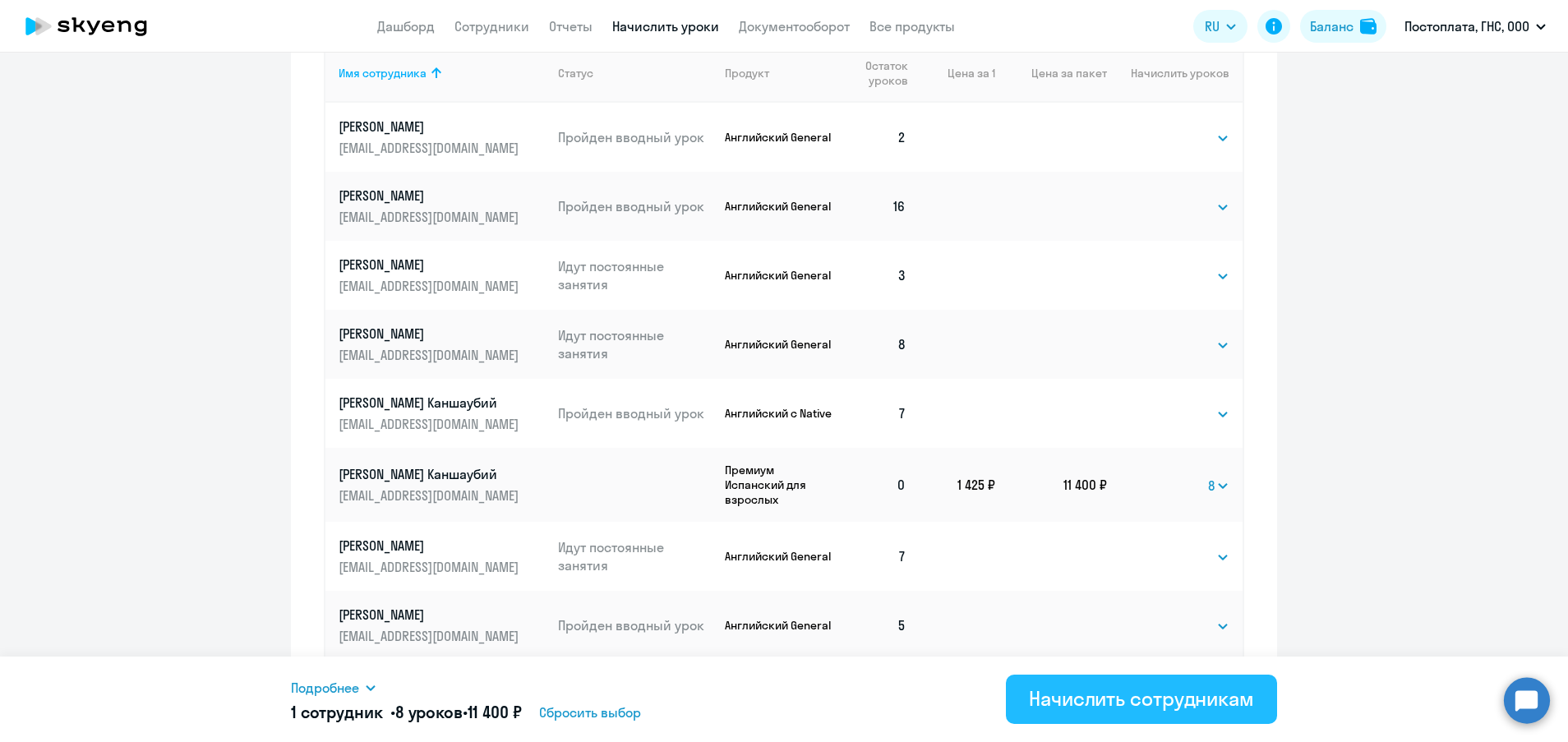
click at [1101, 694] on div "Начислить сотрудникам" at bounding box center [1141, 697] width 225 height 26
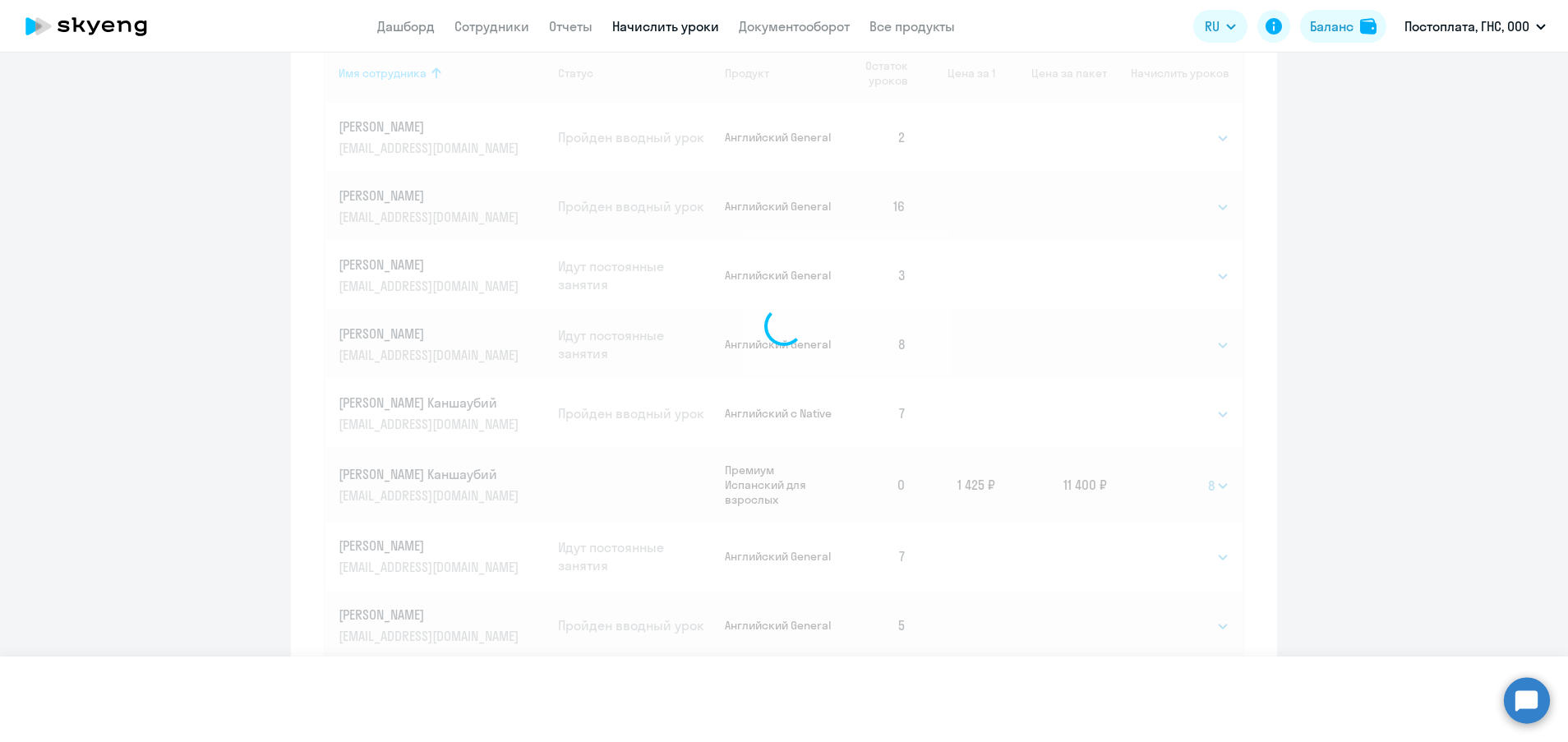
select select
